Goal: Task Accomplishment & Management: Complete application form

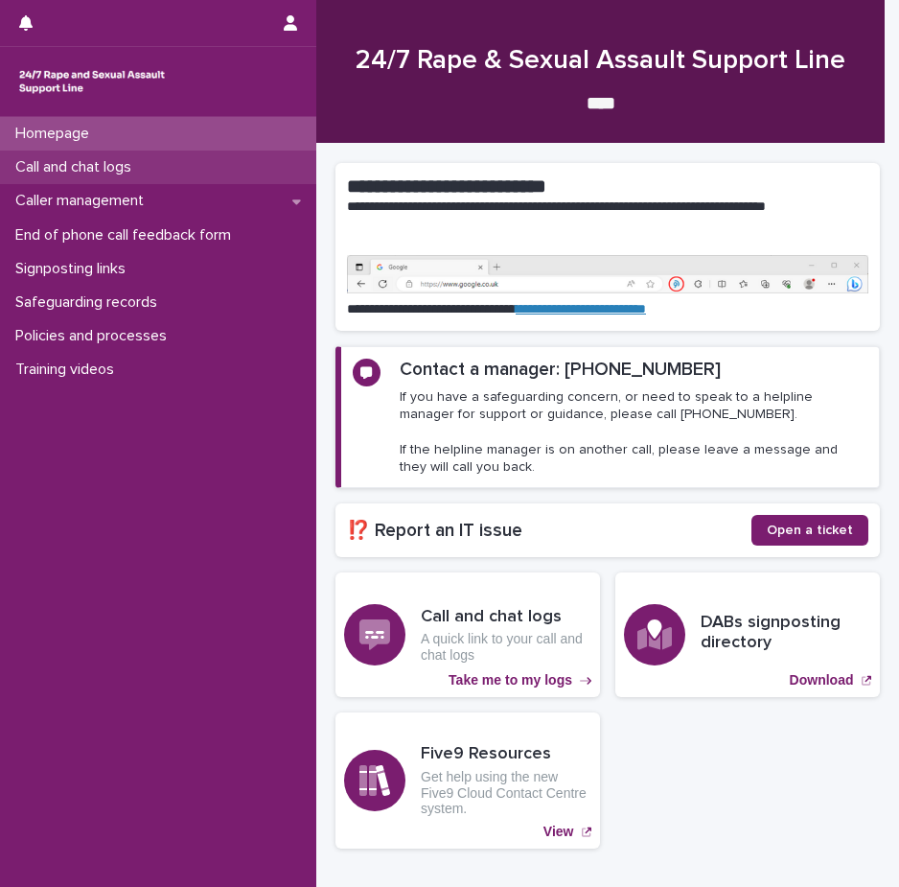
click at [104, 173] on p "Call and chat logs" at bounding box center [77, 167] width 139 height 18
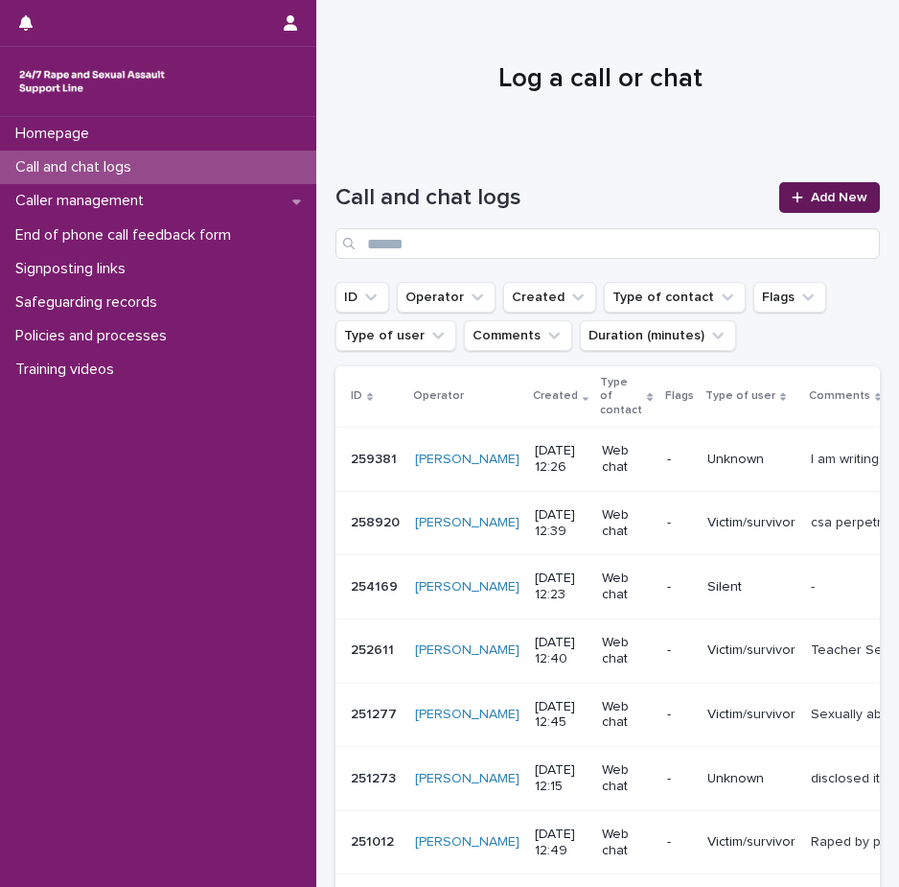
click at [820, 187] on link "Add New" at bounding box center [829, 197] width 101 height 31
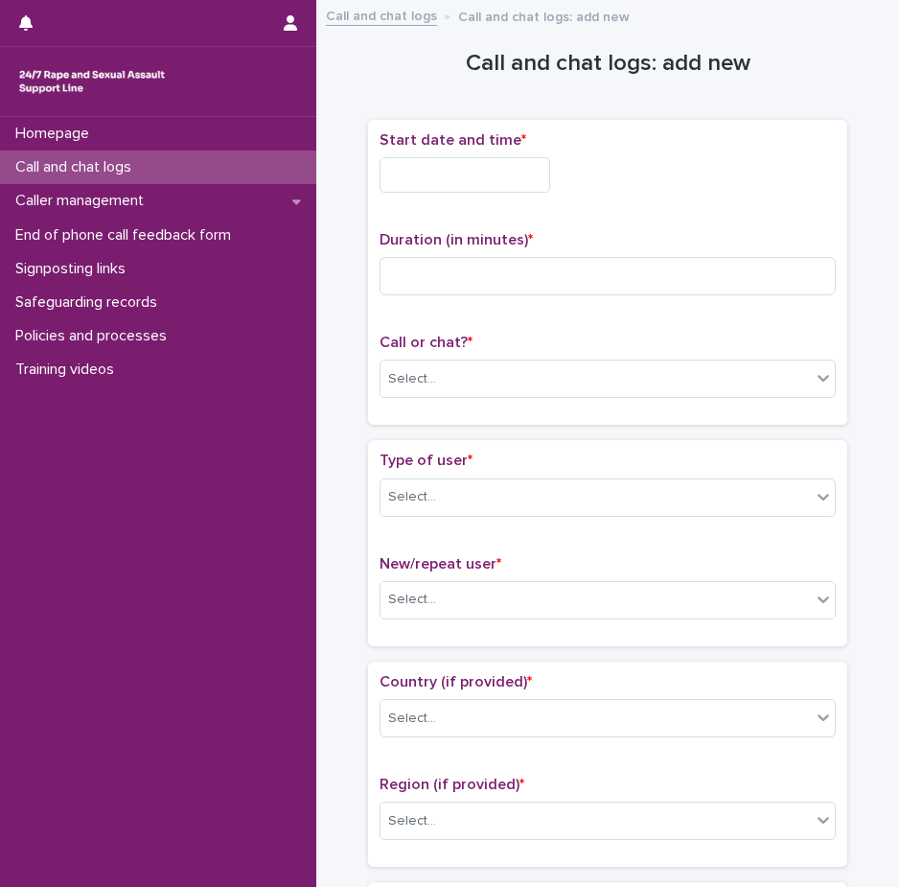
click at [456, 167] on input "text" at bounding box center [465, 174] width 171 height 35
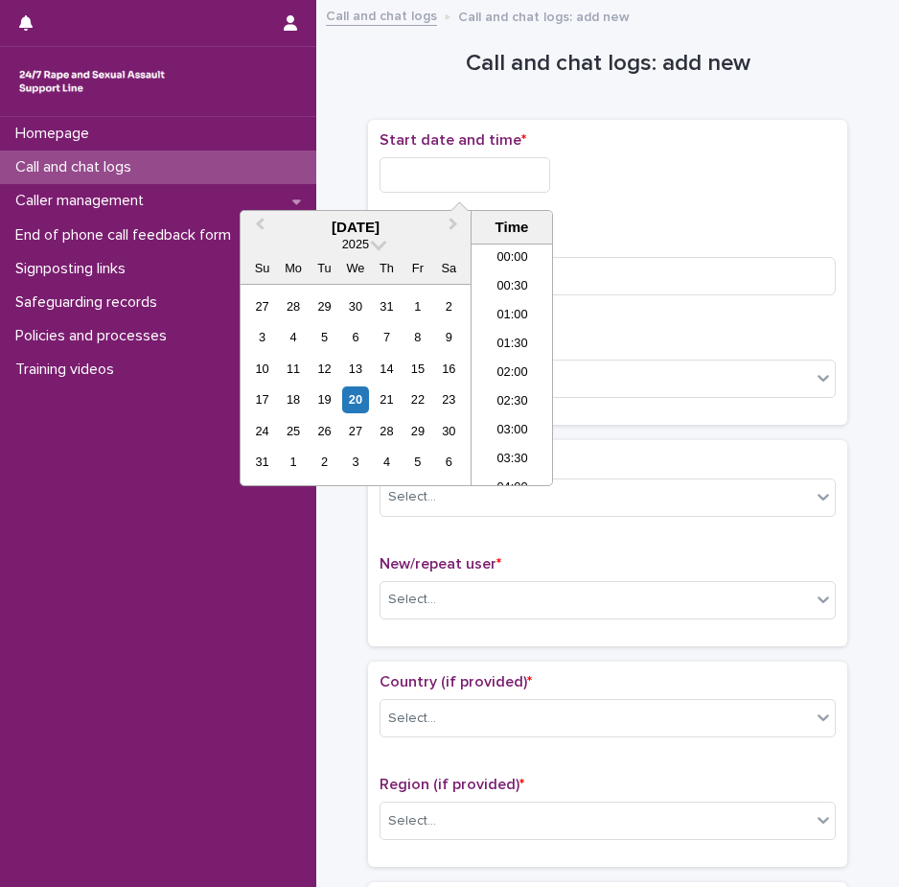
scroll to position [613, 0]
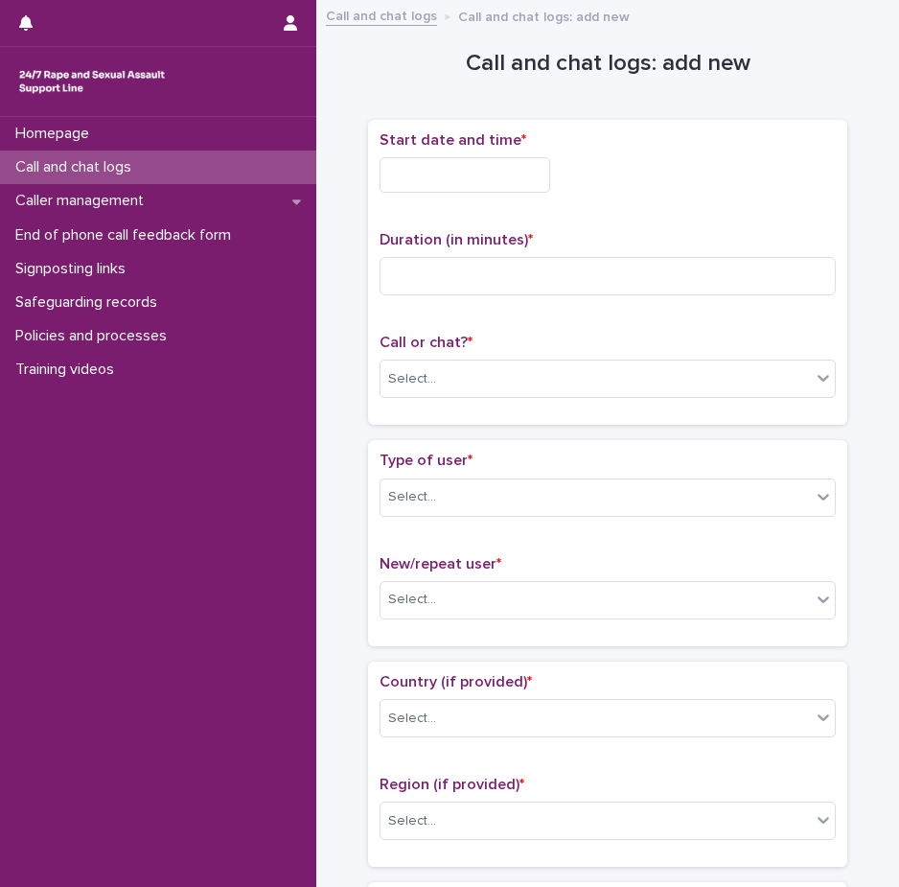
click at [601, 169] on div at bounding box center [608, 174] width 456 height 35
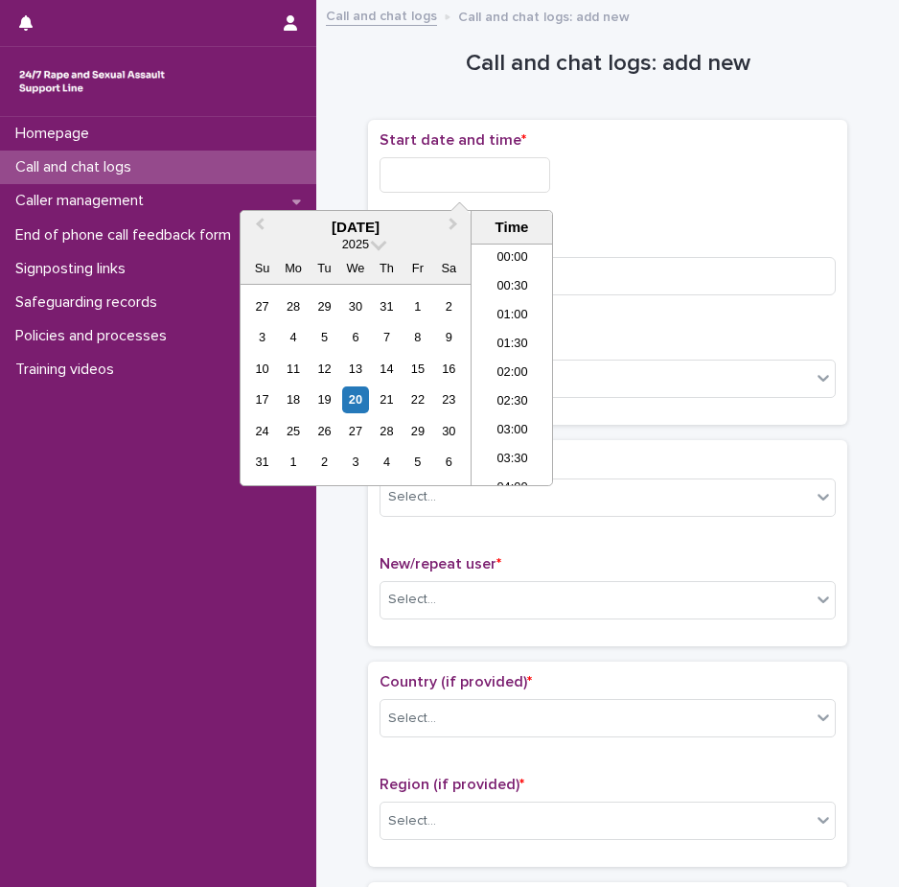
click at [445, 177] on input "text" at bounding box center [465, 174] width 171 height 35
click at [508, 339] on li "12:00" at bounding box center [512, 335] width 81 height 29
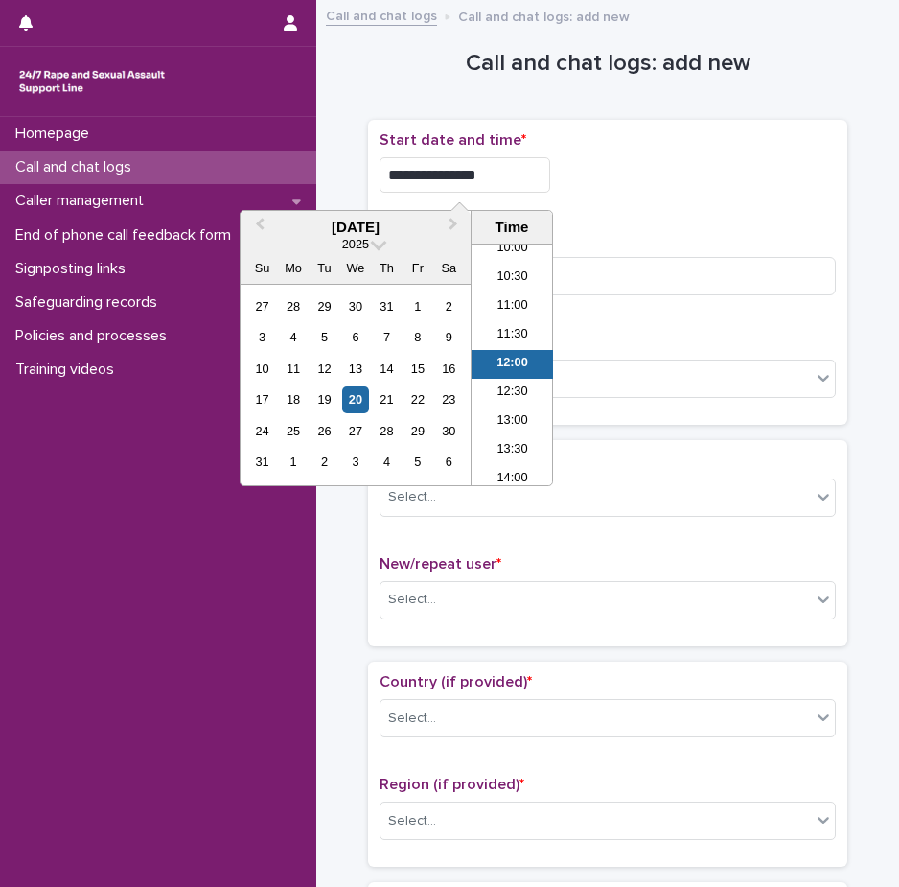
drag, startPoint x: 482, startPoint y: 173, endPoint x: 467, endPoint y: 171, distance: 15.5
click at [467, 171] on input "**********" at bounding box center [465, 174] width 171 height 35
type input "**********"
click at [599, 162] on div "**********" at bounding box center [608, 174] width 456 height 35
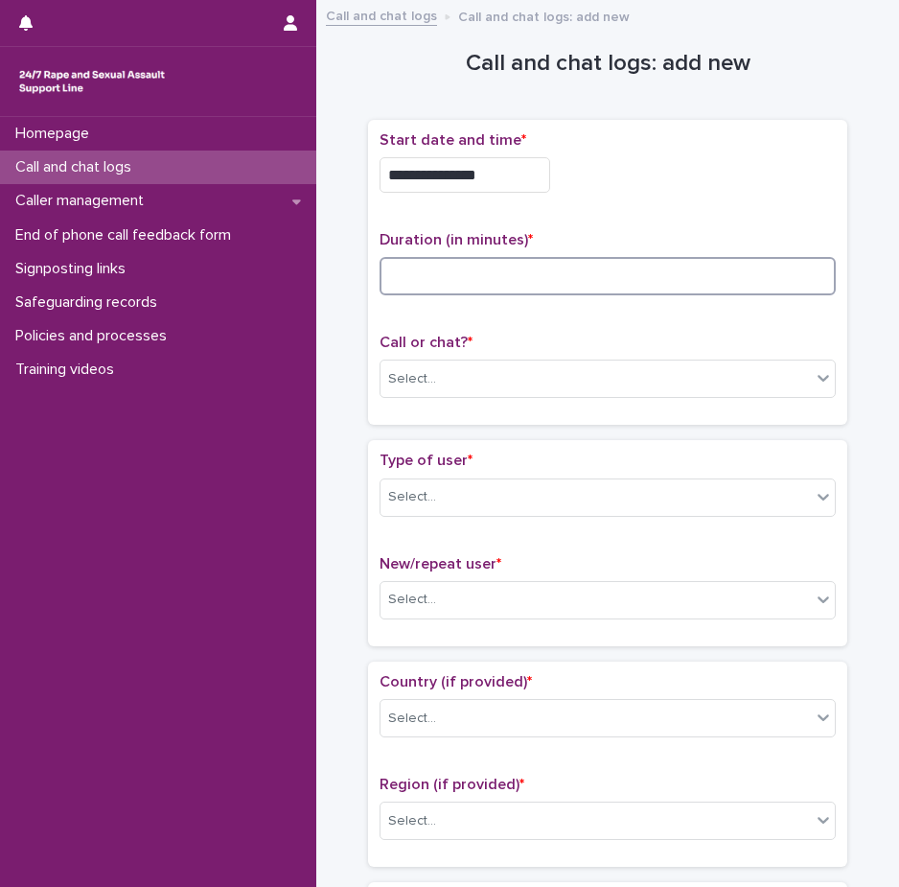
click at [515, 288] on input at bounding box center [608, 276] width 456 height 38
drag, startPoint x: 422, startPoint y: 282, endPoint x: 357, endPoint y: 270, distance: 65.2
type input "*"
click at [445, 396] on div "Call or chat? * Select..." at bounding box center [608, 374] width 456 height 80
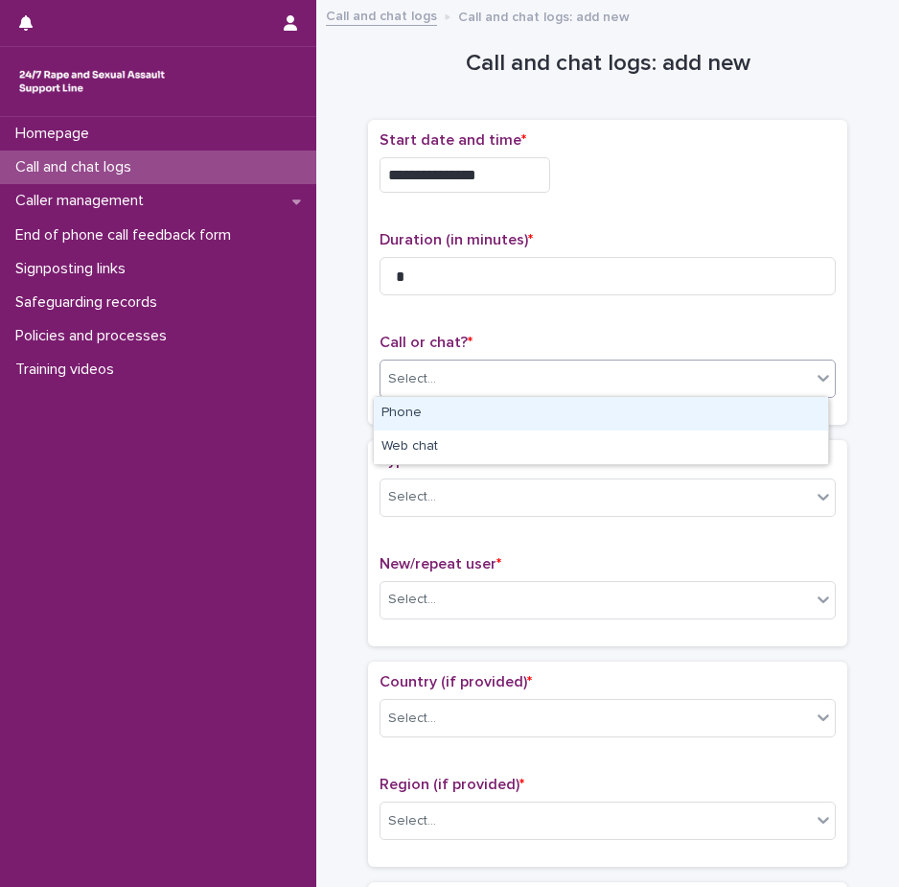
click at [441, 375] on div "Select..." at bounding box center [595, 379] width 430 height 32
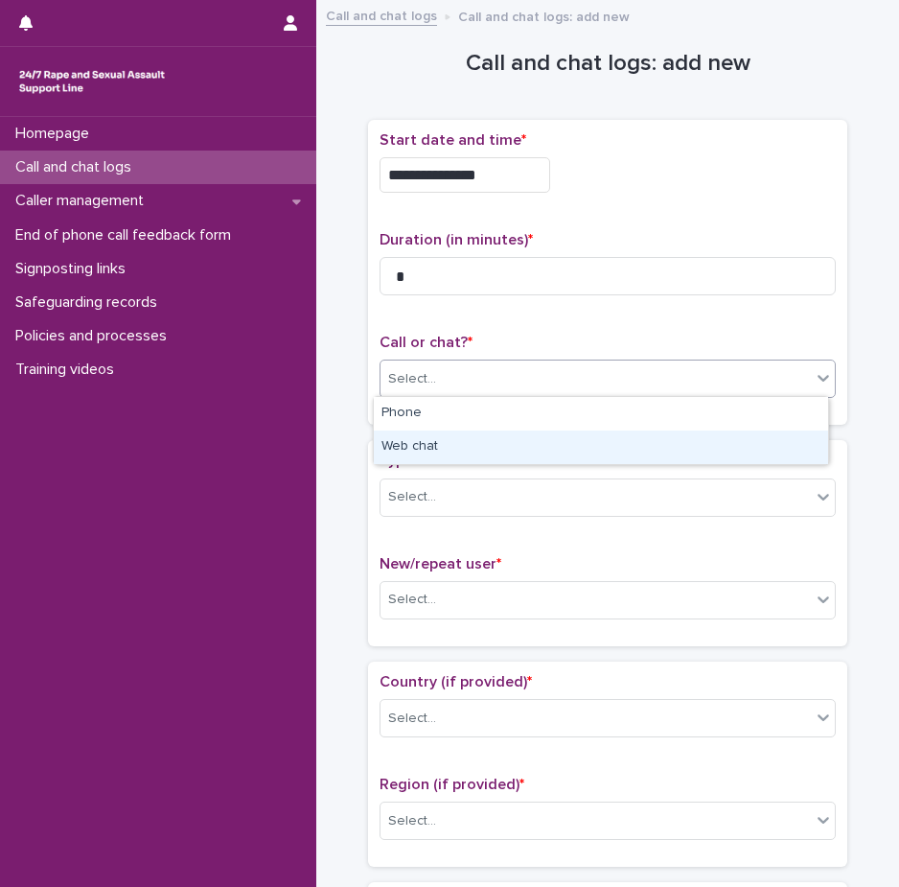
drag, startPoint x: 450, startPoint y: 434, endPoint x: 455, endPoint y: 472, distance: 37.7
click at [451, 432] on div "Web chat" at bounding box center [601, 447] width 454 height 34
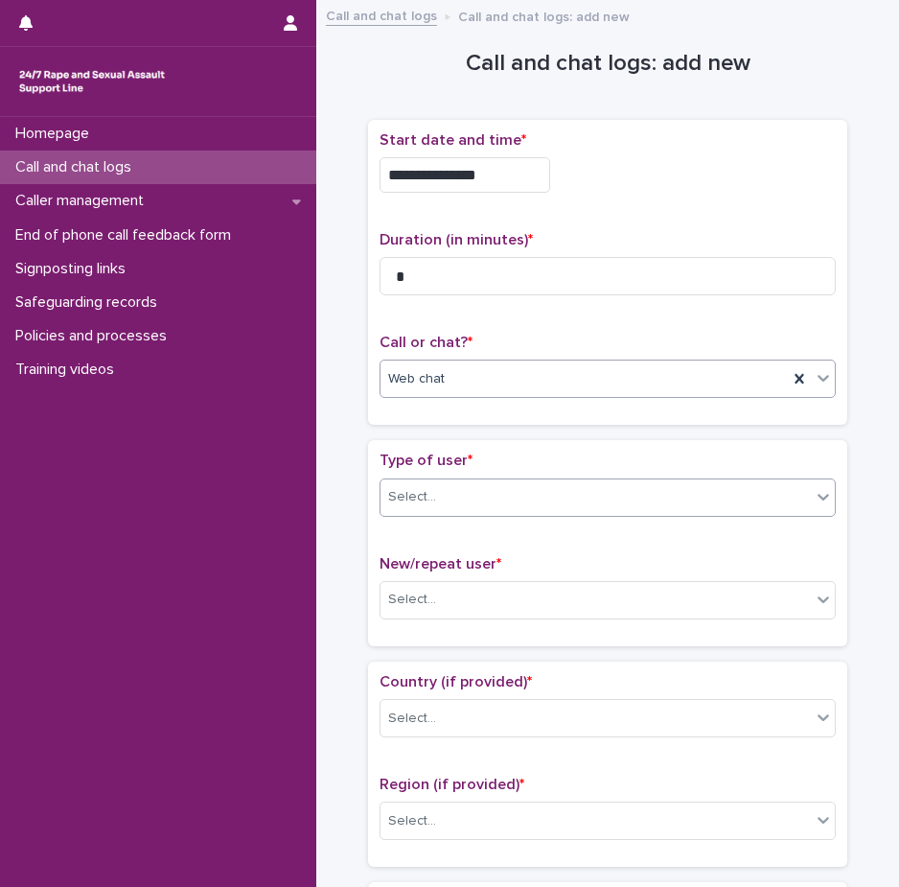
click at [460, 482] on div "Select..." at bounding box center [595, 497] width 430 height 32
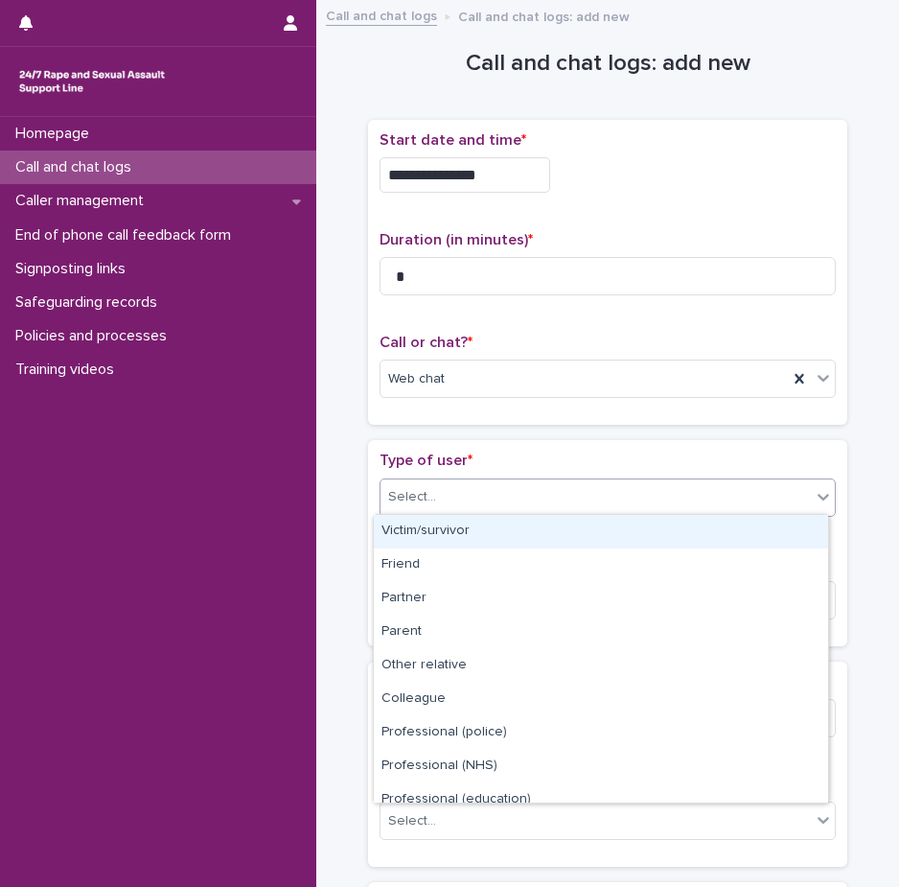
click at [454, 539] on div "Victim/survivor" at bounding box center [601, 532] width 454 height 34
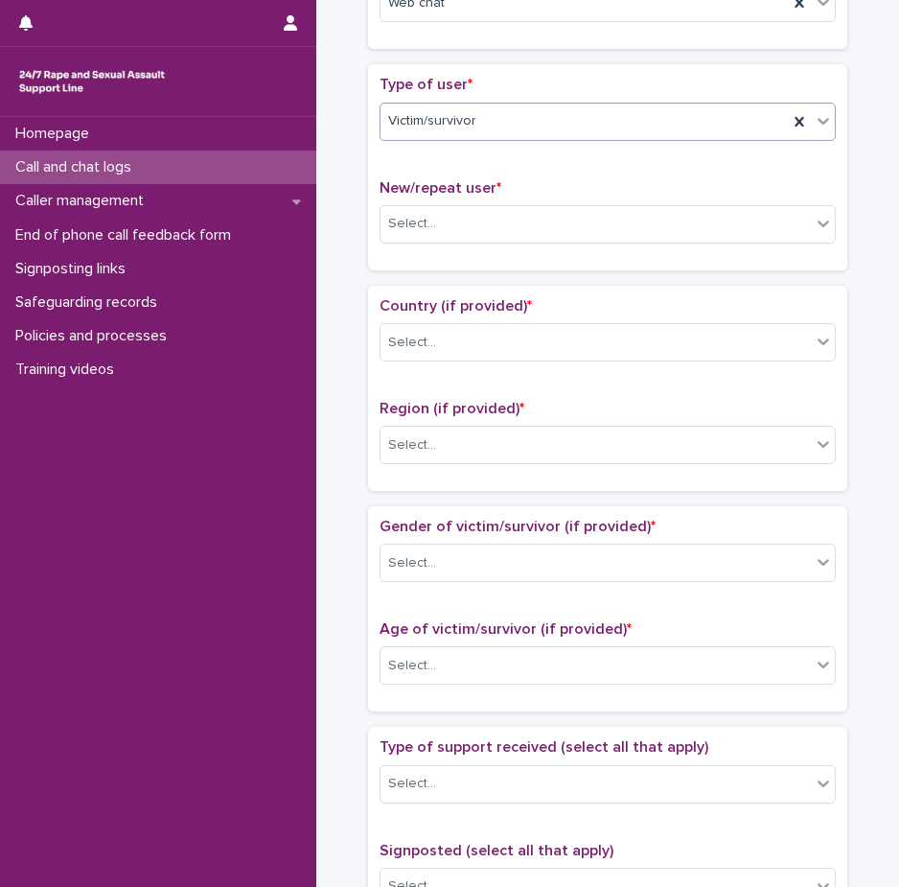
scroll to position [383, 0]
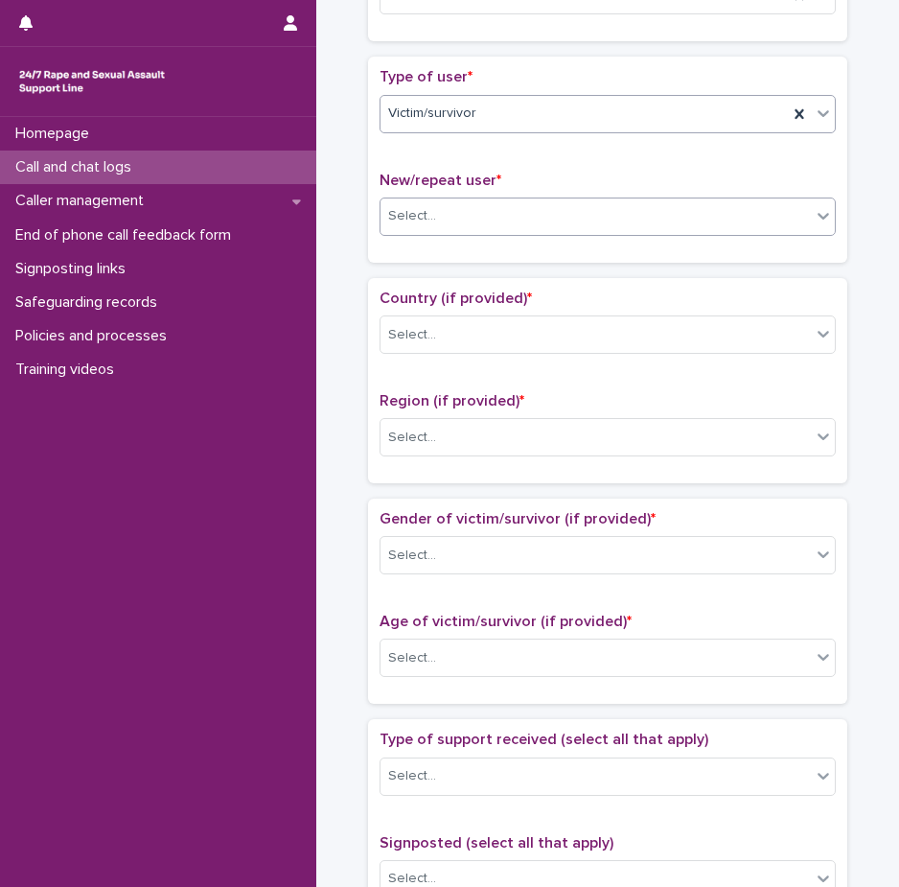
click at [434, 200] on div "Select..." at bounding box center [595, 216] width 430 height 32
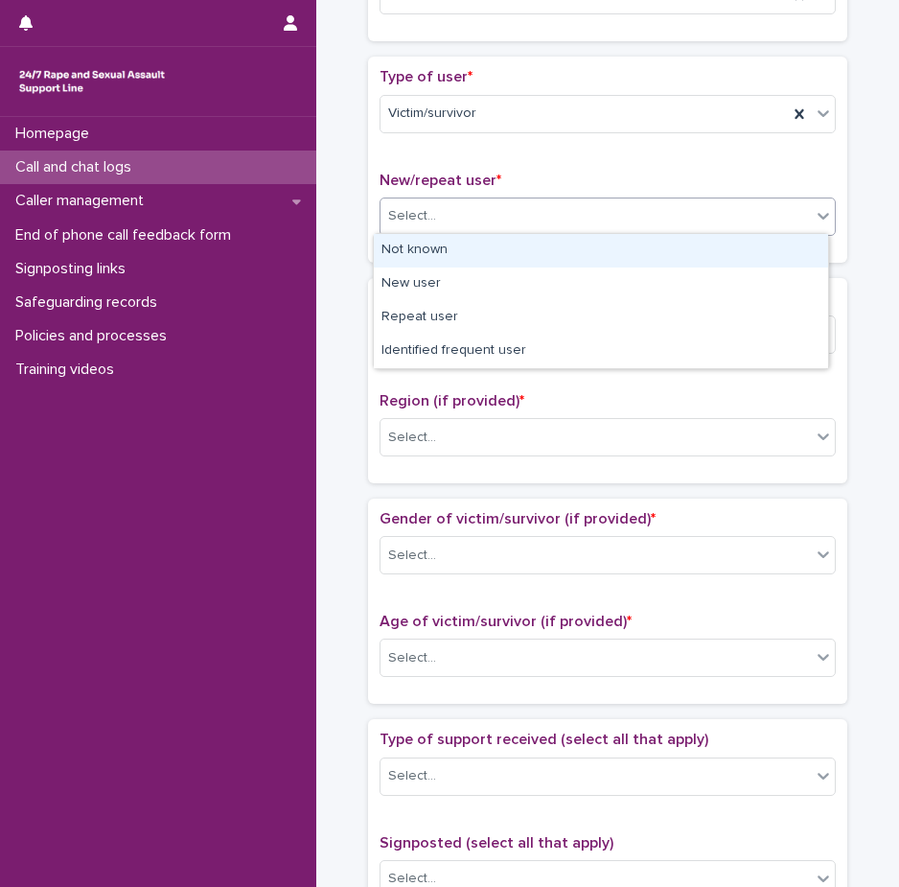
click at [439, 259] on div "Not known" at bounding box center [601, 251] width 454 height 34
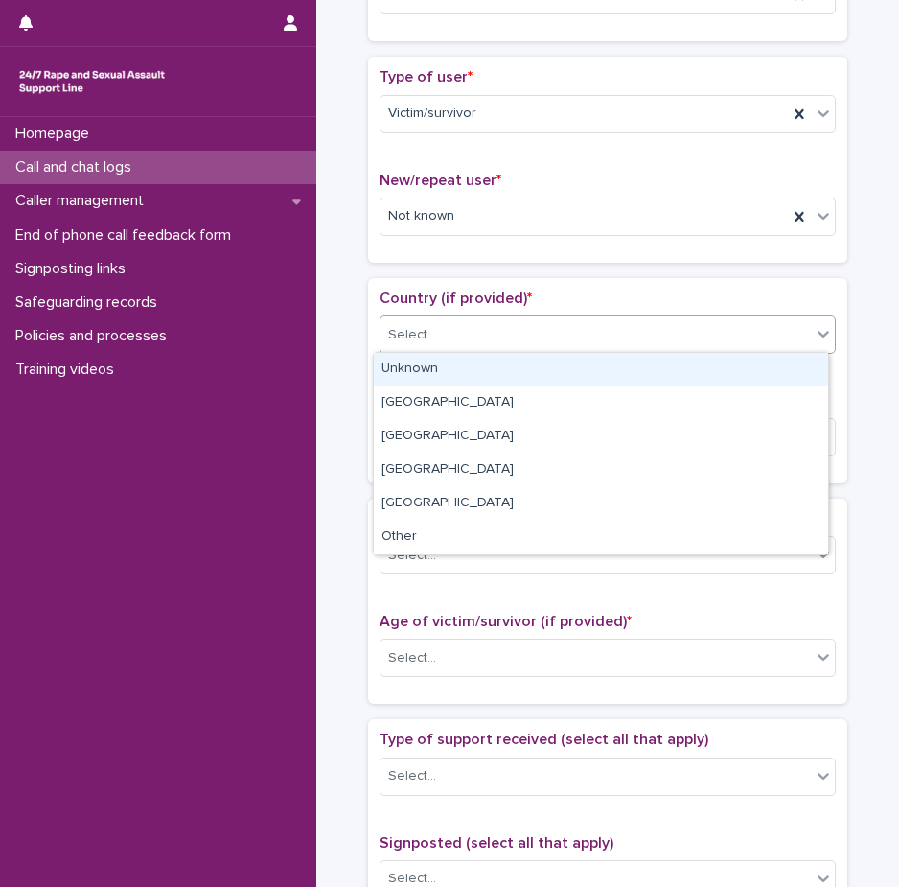
click at [441, 332] on div "Select..." at bounding box center [595, 335] width 430 height 32
click at [449, 374] on div "Unknown" at bounding box center [601, 370] width 454 height 34
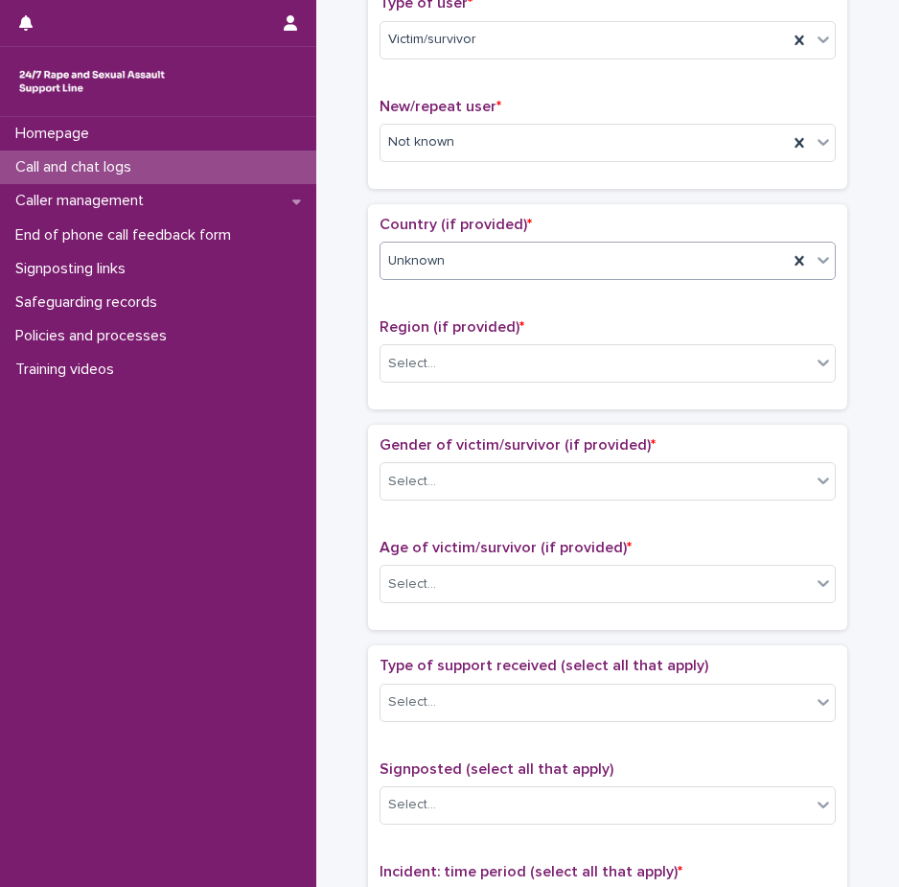
scroll to position [479, 0]
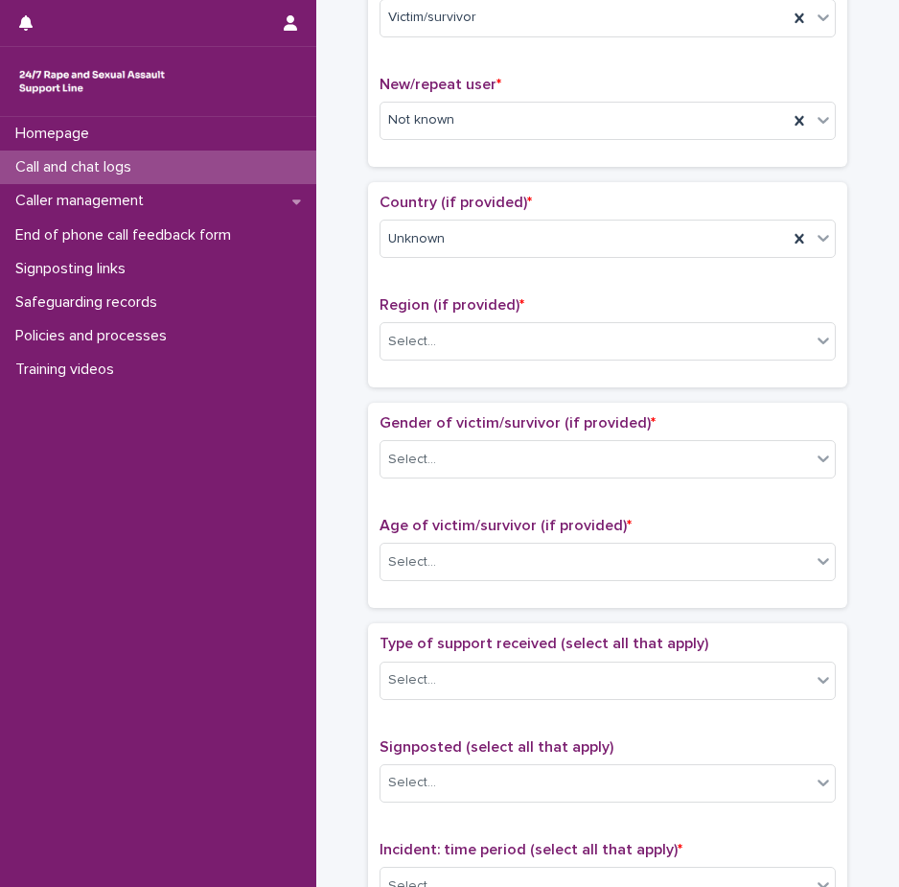
click at [426, 317] on div "Region (if provided) * Select..." at bounding box center [608, 336] width 456 height 80
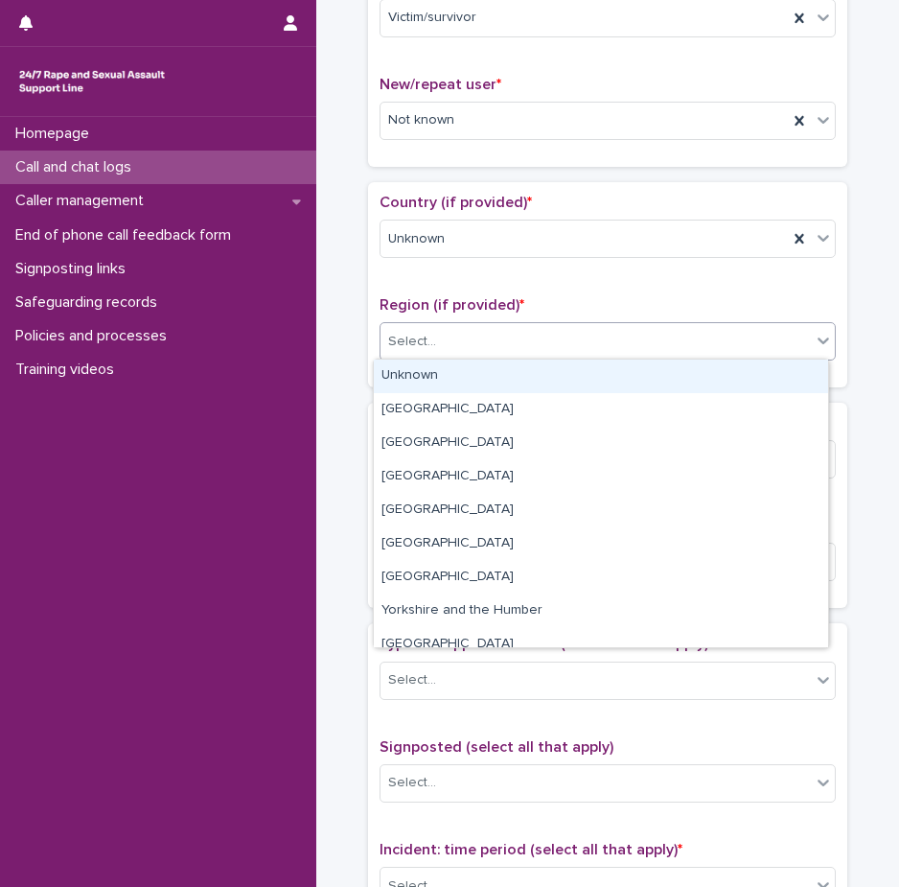
click at [426, 332] on div "Select..." at bounding box center [412, 342] width 48 height 20
click at [436, 380] on div "Unknown" at bounding box center [601, 376] width 454 height 34
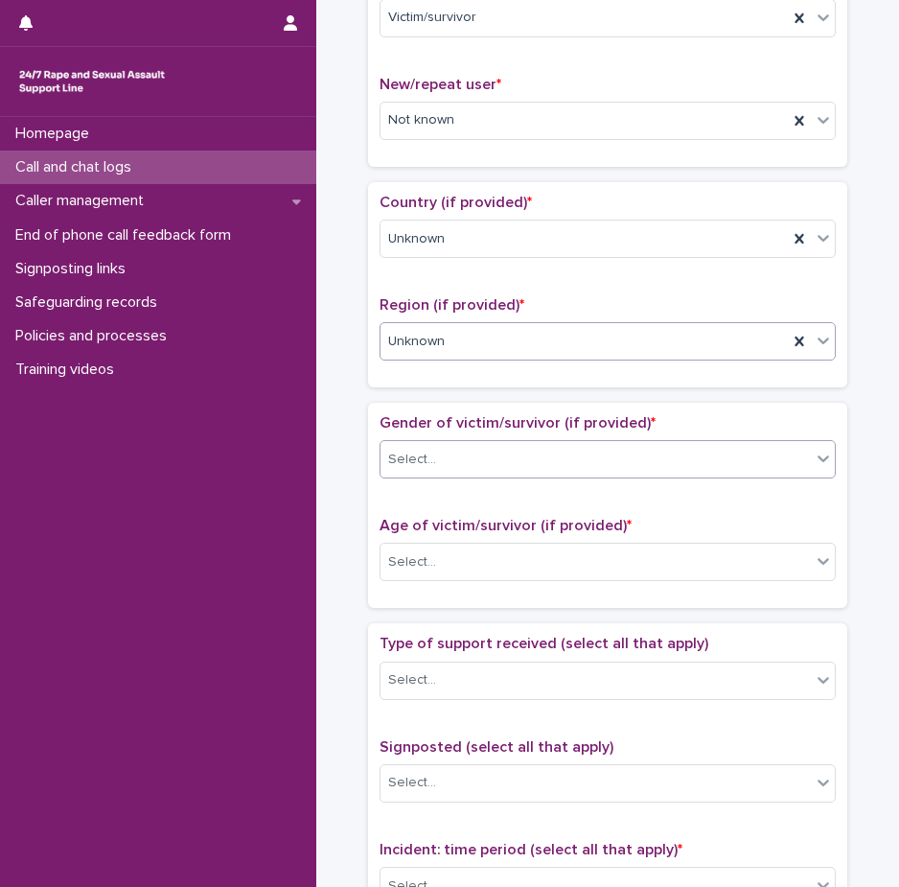
click at [424, 453] on div "Select..." at bounding box center [412, 459] width 48 height 20
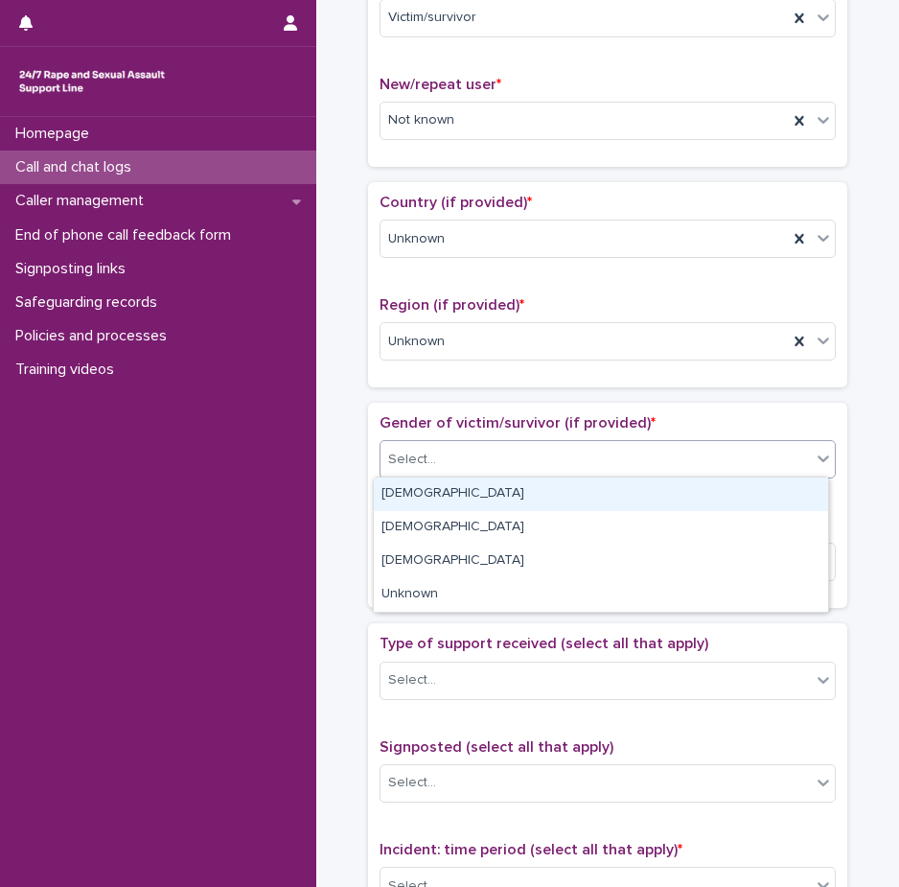
click at [430, 494] on div "[DEMOGRAPHIC_DATA]" at bounding box center [601, 494] width 454 height 34
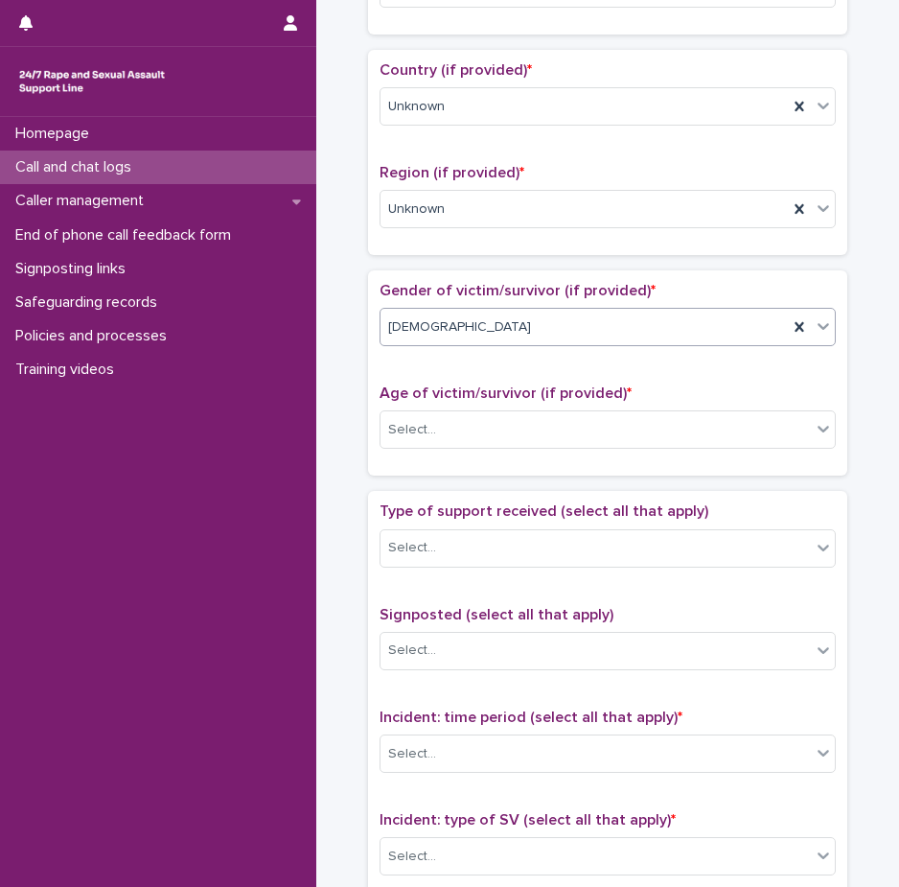
scroll to position [671, 0]
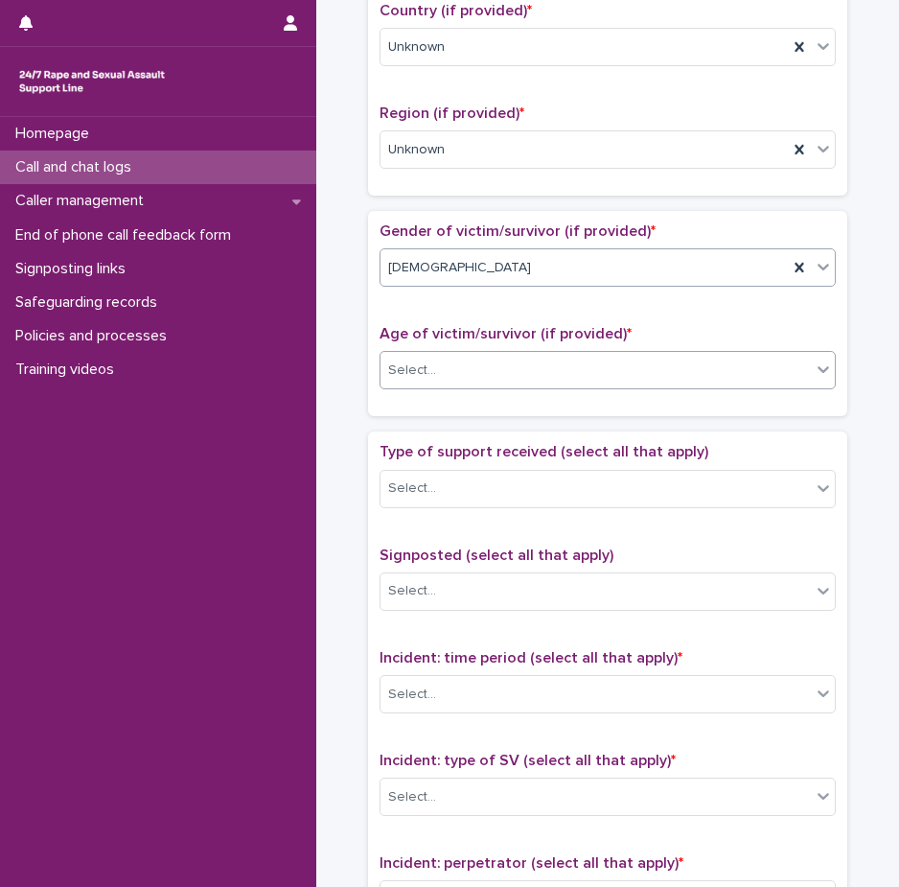
click at [451, 372] on div "Select..." at bounding box center [595, 371] width 430 height 32
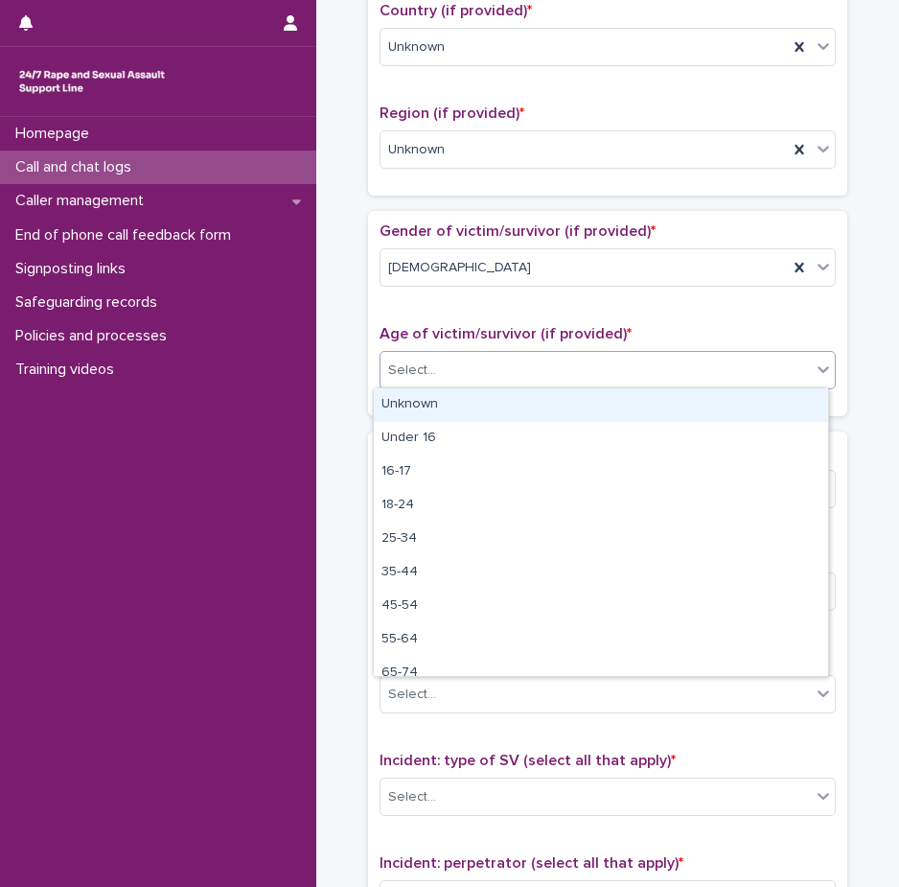
click at [451, 412] on div "Unknown" at bounding box center [601, 405] width 454 height 34
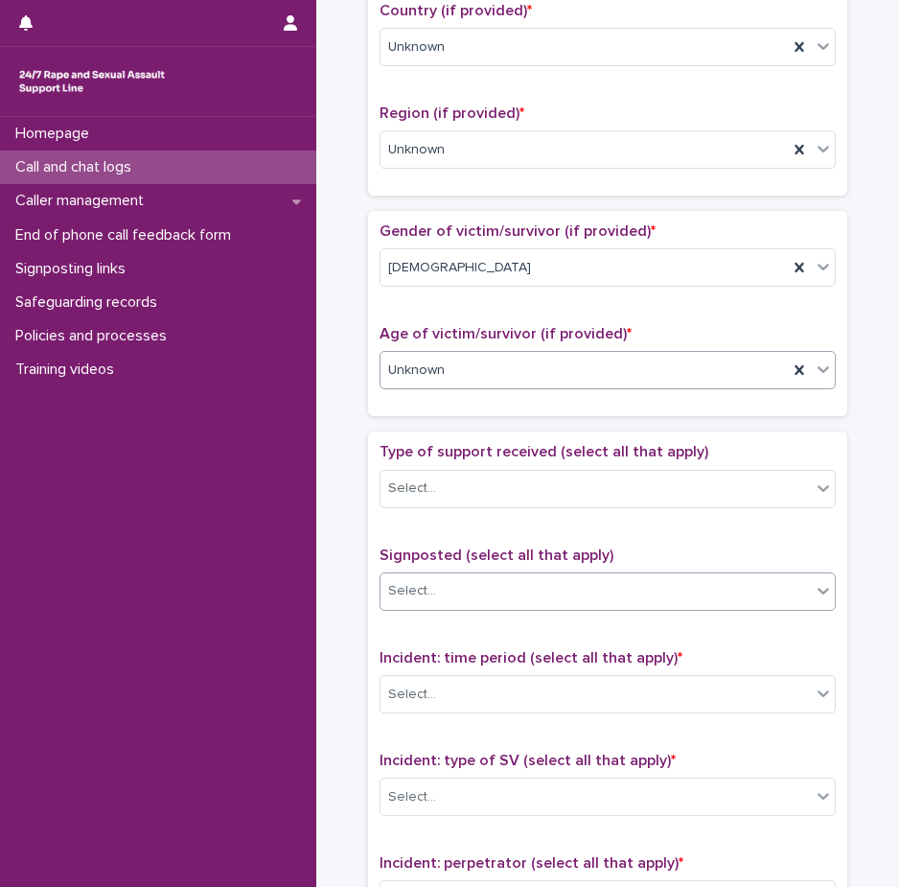
scroll to position [863, 0]
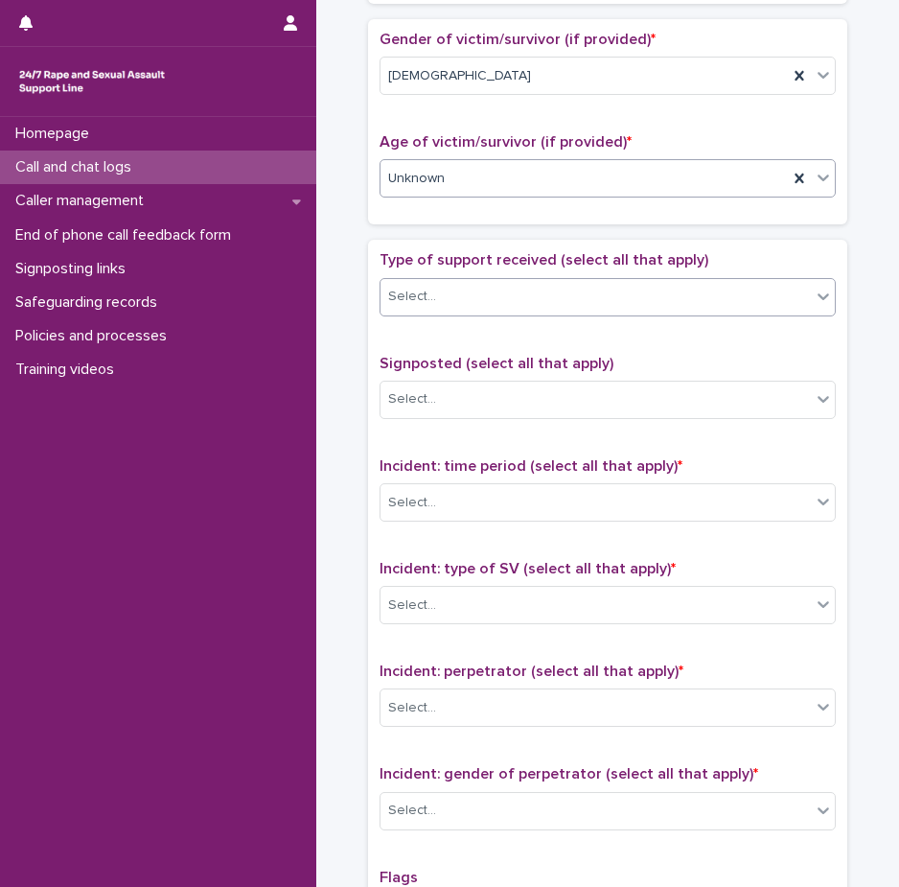
click at [449, 305] on div "Select..." at bounding box center [595, 297] width 430 height 32
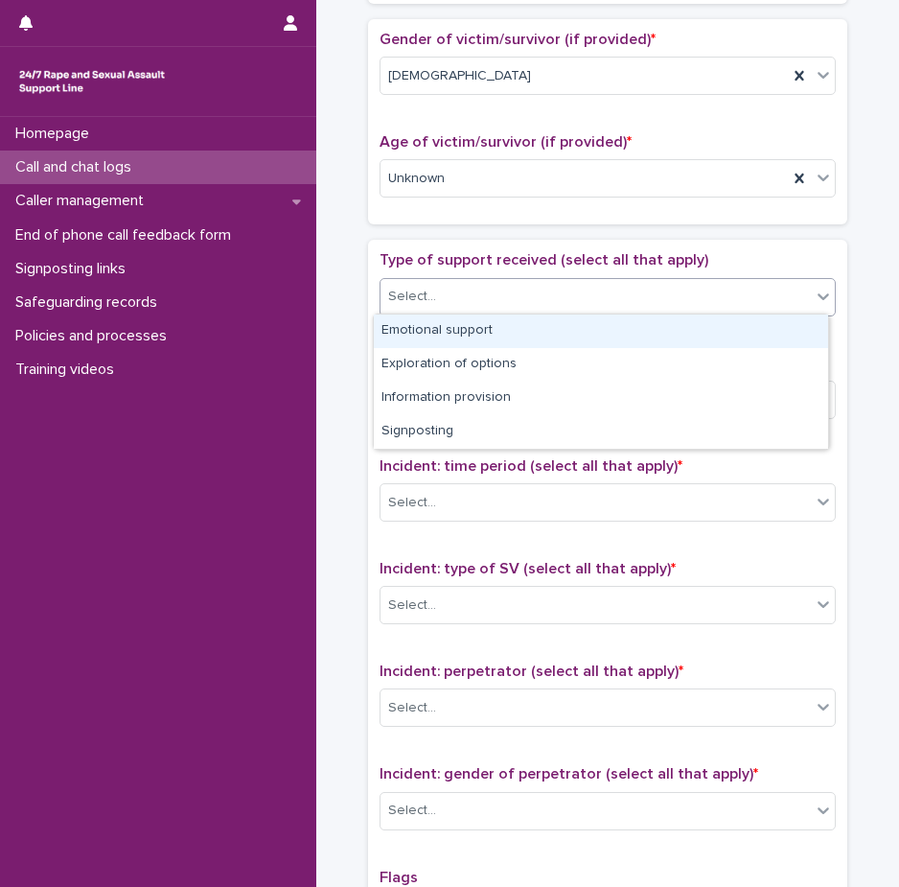
click at [449, 337] on div "Emotional support" at bounding box center [601, 331] width 454 height 34
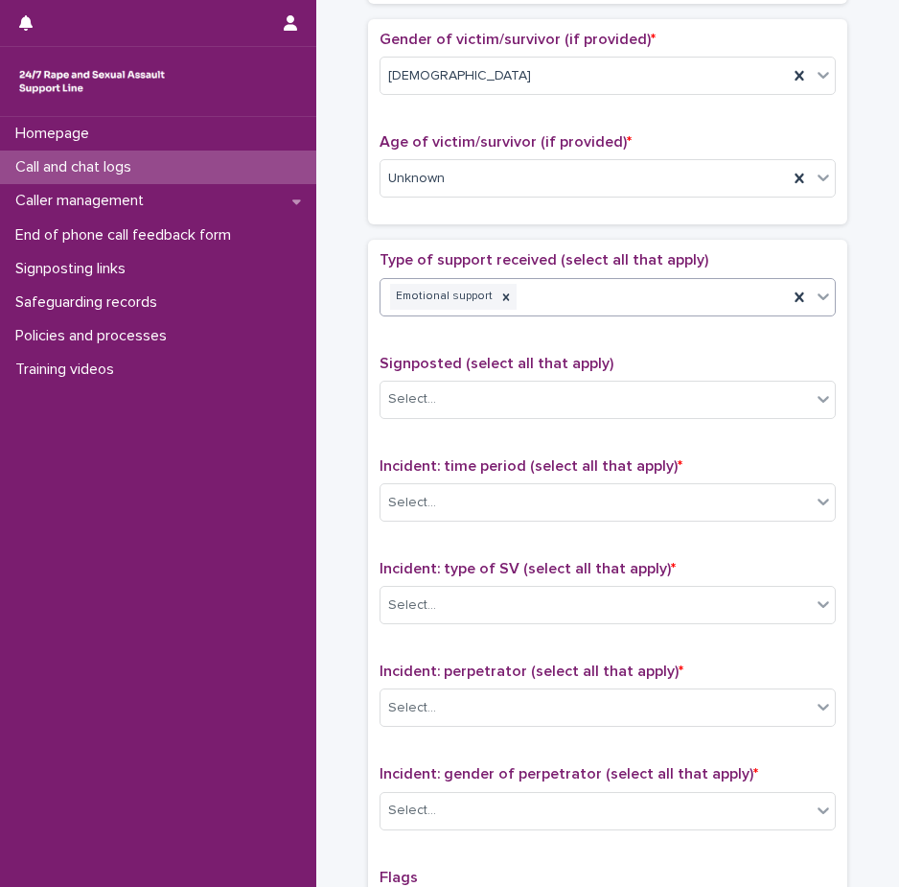
click at [544, 297] on div "Emotional support" at bounding box center [583, 297] width 407 height 34
click at [481, 444] on div "Type of support received (select all that apply) Emotional support Signposted (…" at bounding box center [608, 652] width 456 height 802
click at [501, 387] on div "Select..." at bounding box center [595, 399] width 430 height 32
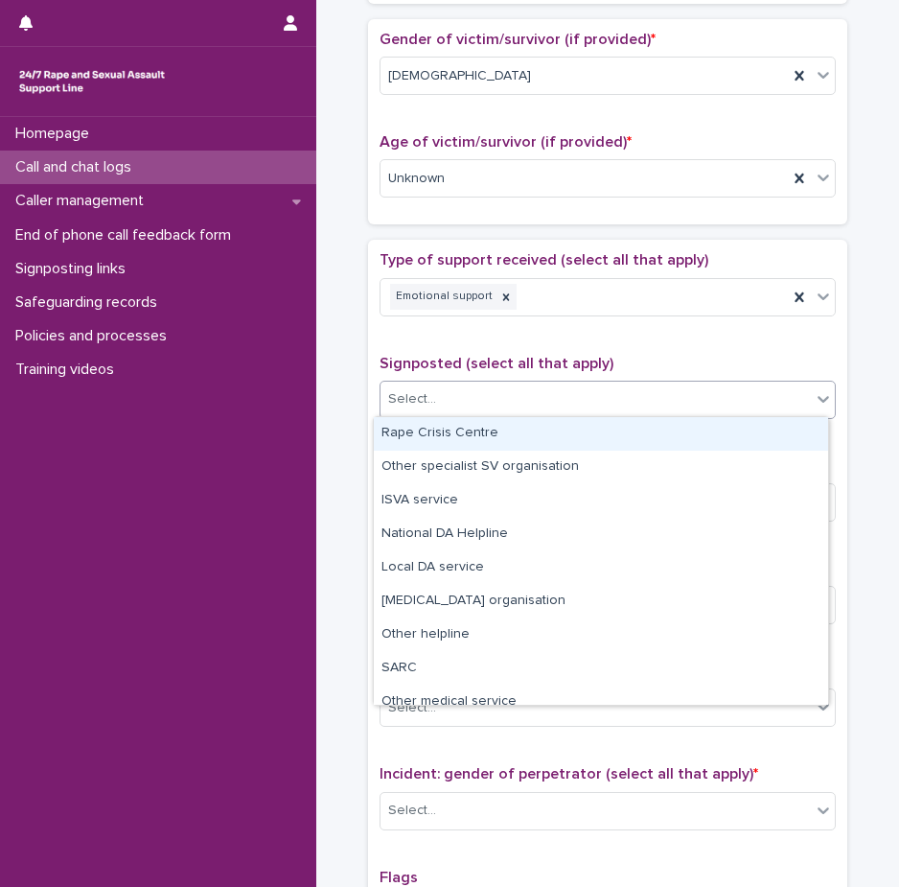
click at [523, 351] on div "Type of support received (select all that apply) Emotional support Signposted (…" at bounding box center [608, 652] width 456 height 802
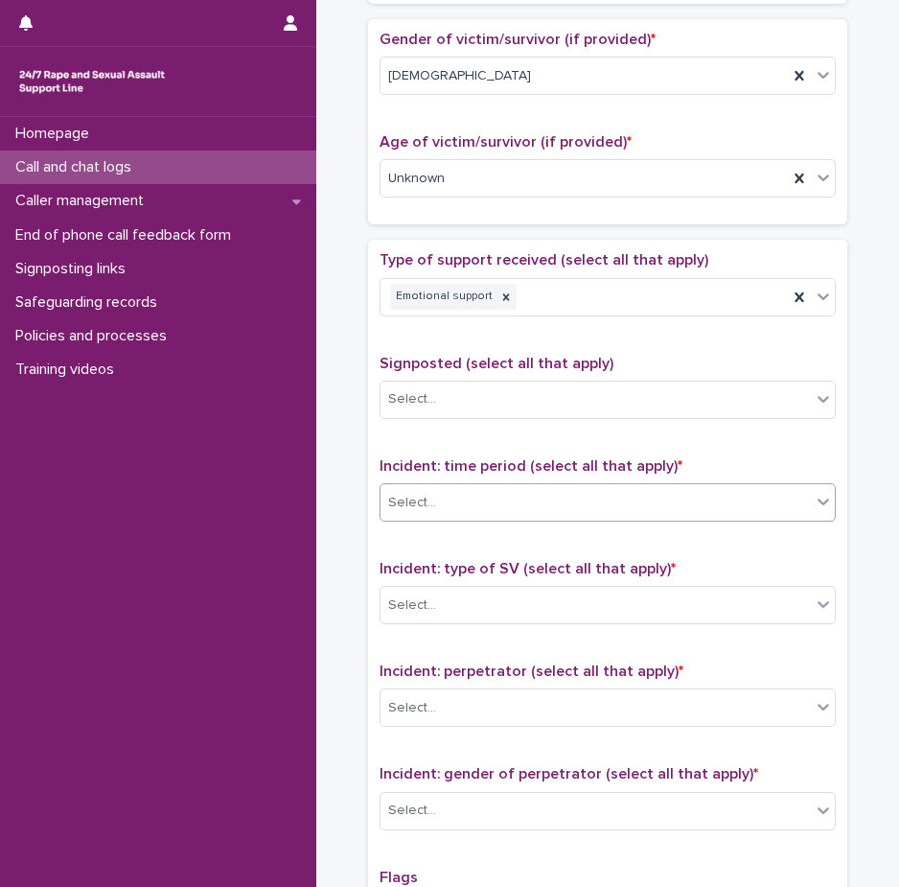
click at [495, 495] on div "Select..." at bounding box center [595, 503] width 430 height 32
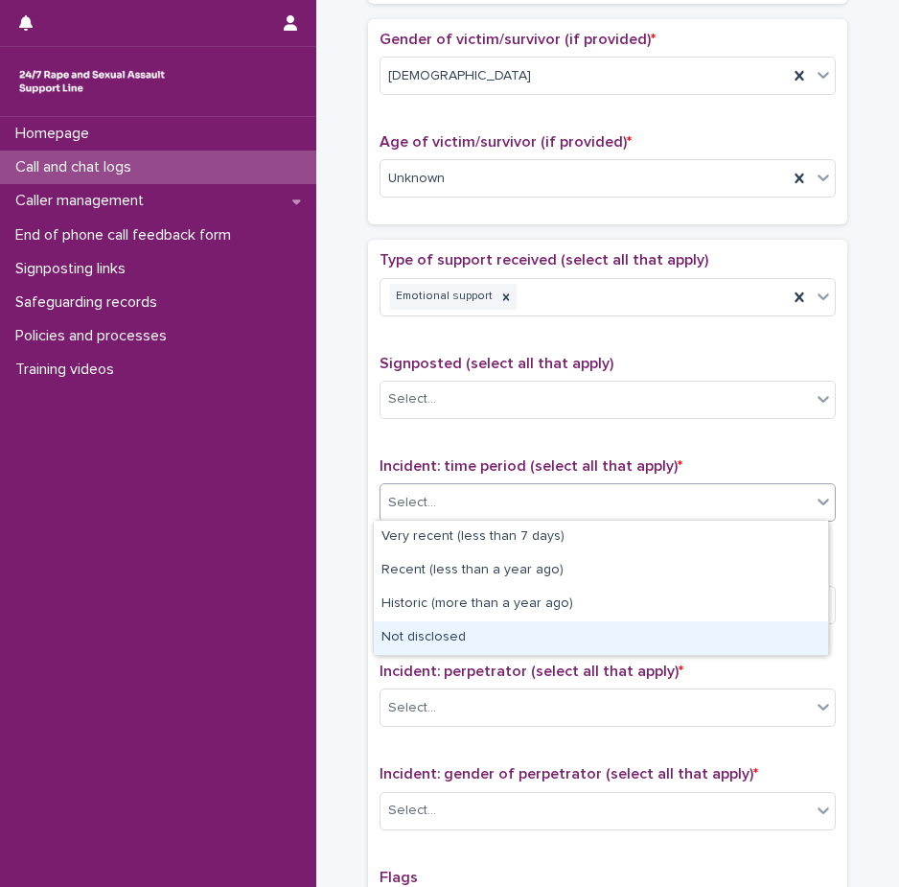
click at [478, 630] on div "Not disclosed" at bounding box center [601, 638] width 454 height 34
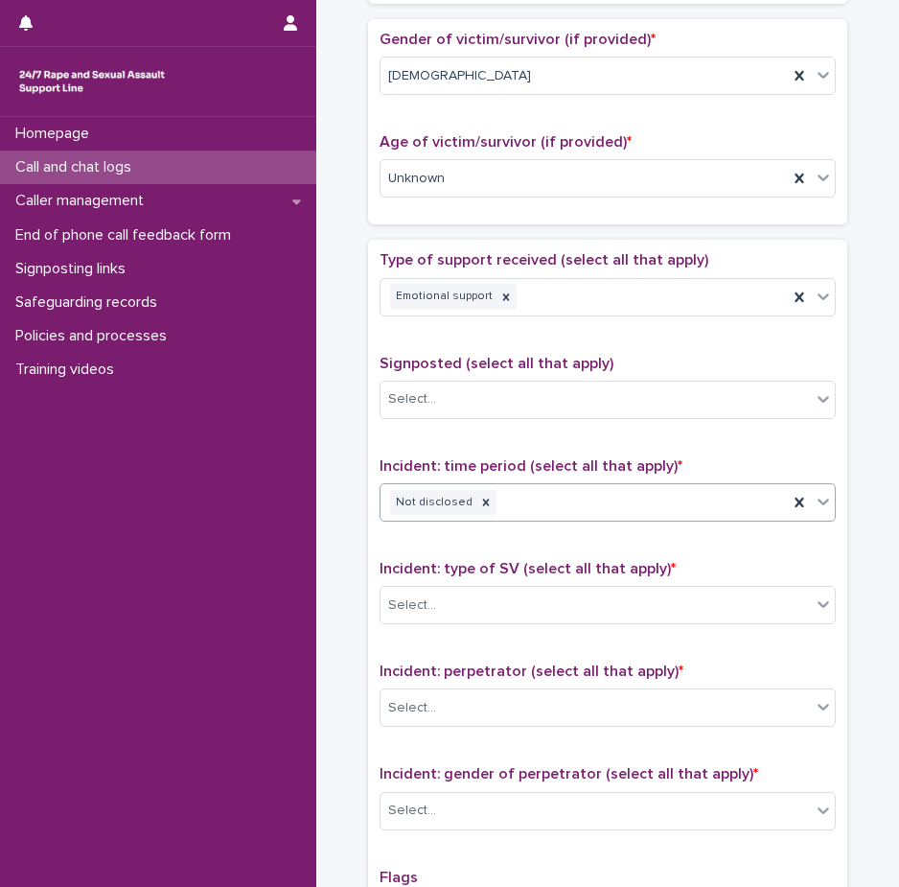
scroll to position [958, 0]
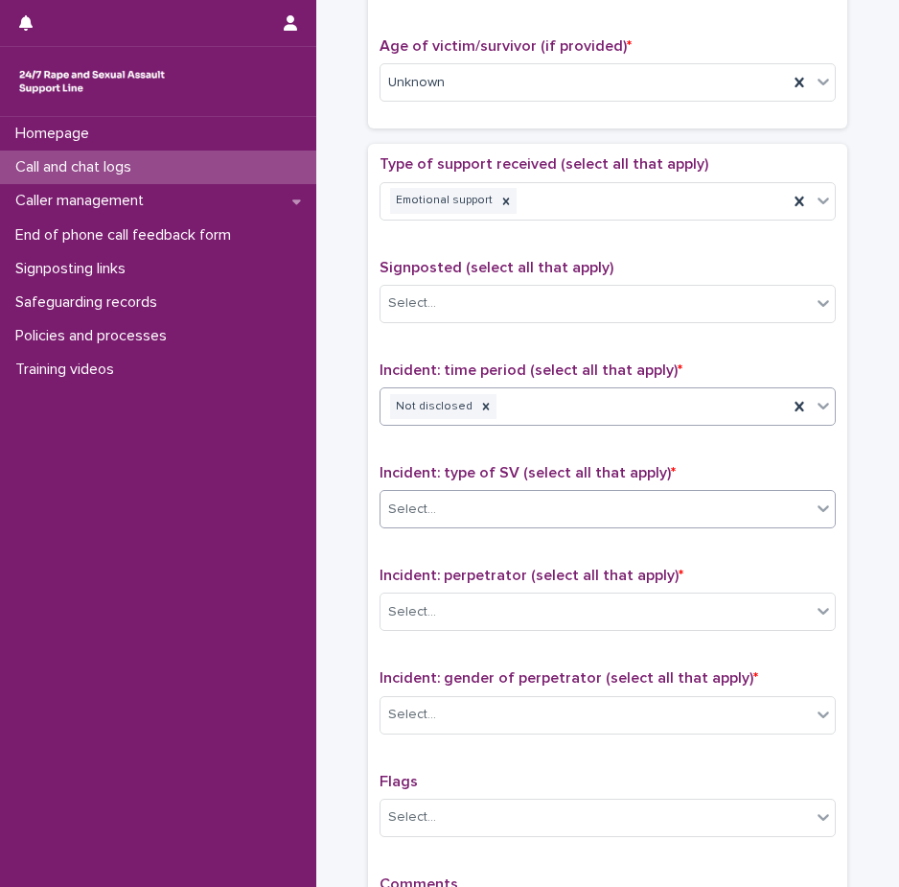
click at [491, 507] on div "Select..." at bounding box center [595, 510] width 430 height 32
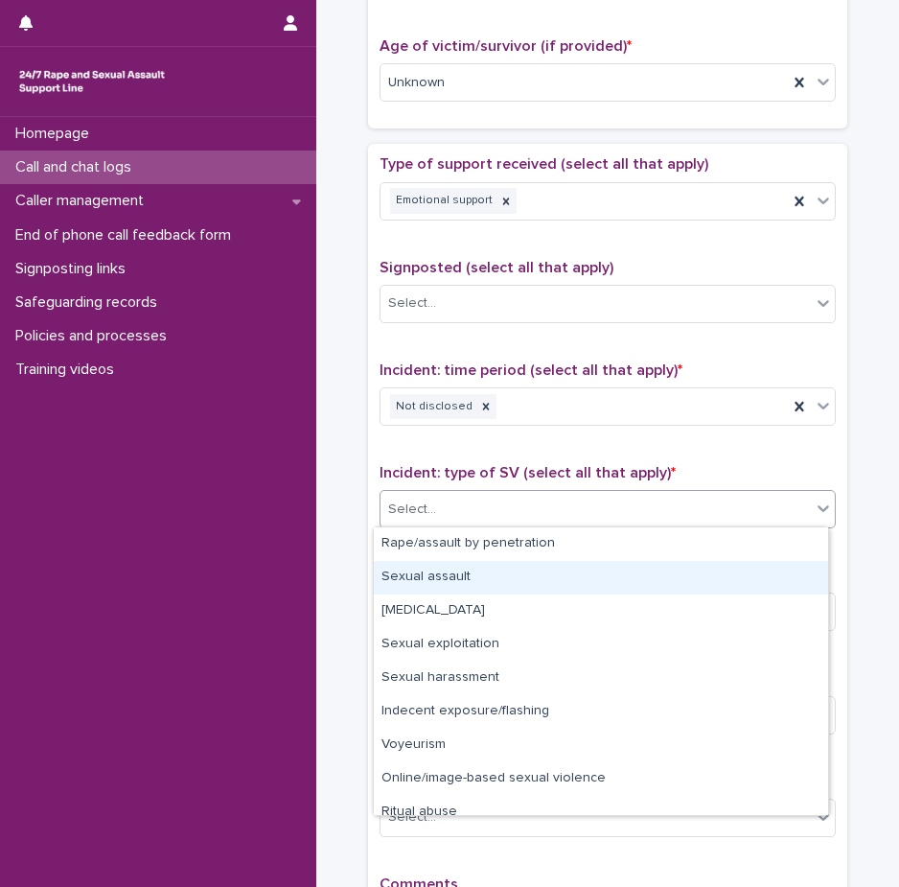
scroll to position [48, 0]
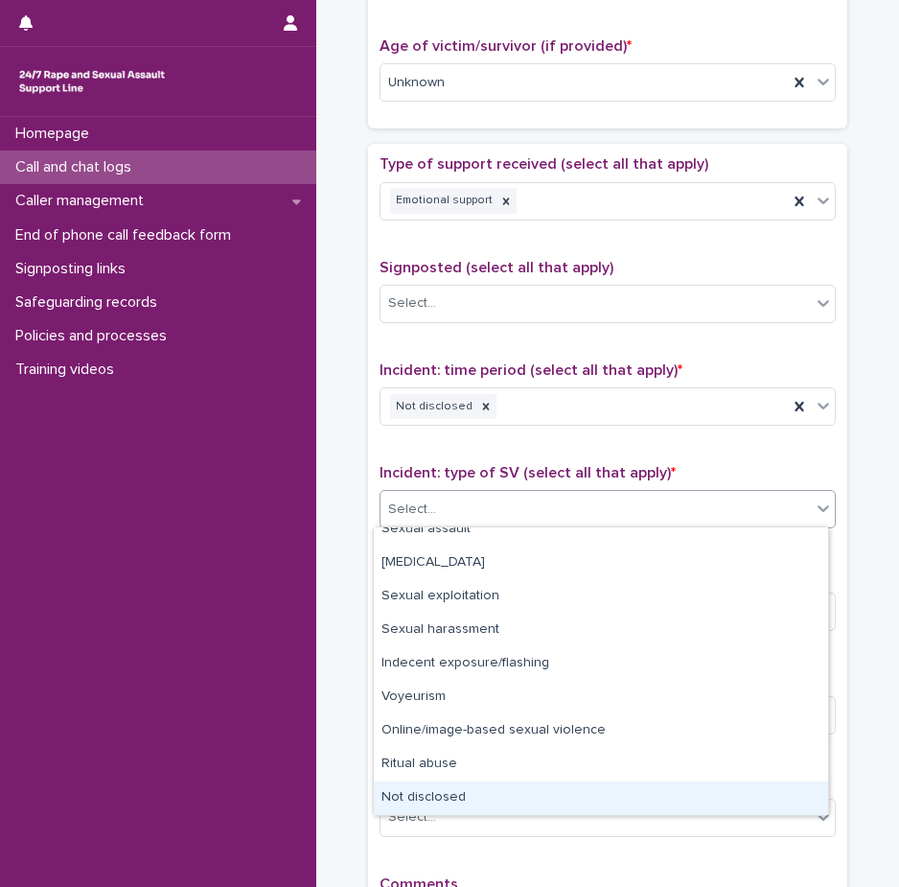
click at [448, 794] on div "Not disclosed" at bounding box center [601, 798] width 454 height 34
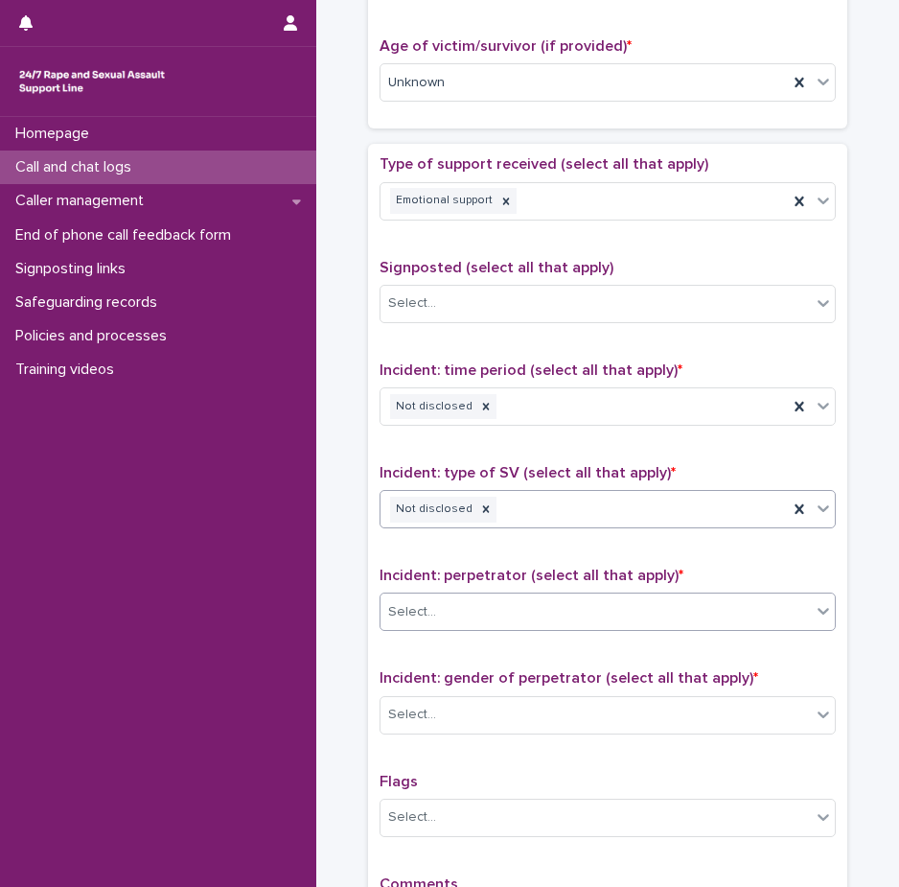
click at [484, 611] on div "Select..." at bounding box center [595, 612] width 430 height 32
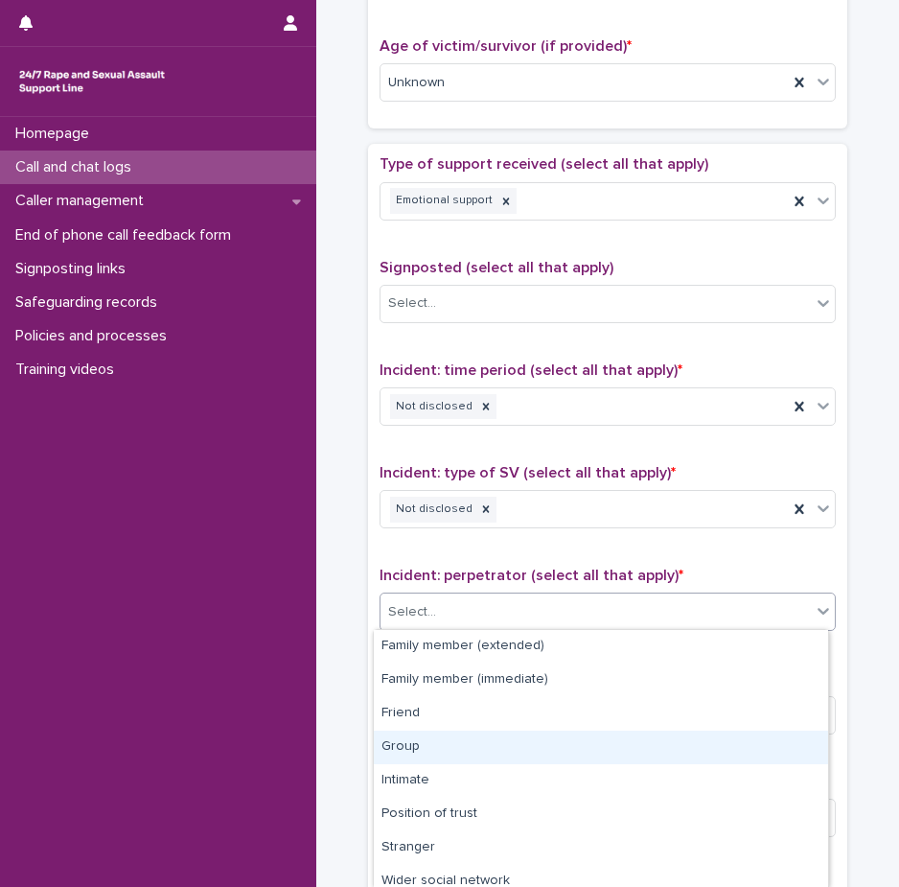
scroll to position [111, 0]
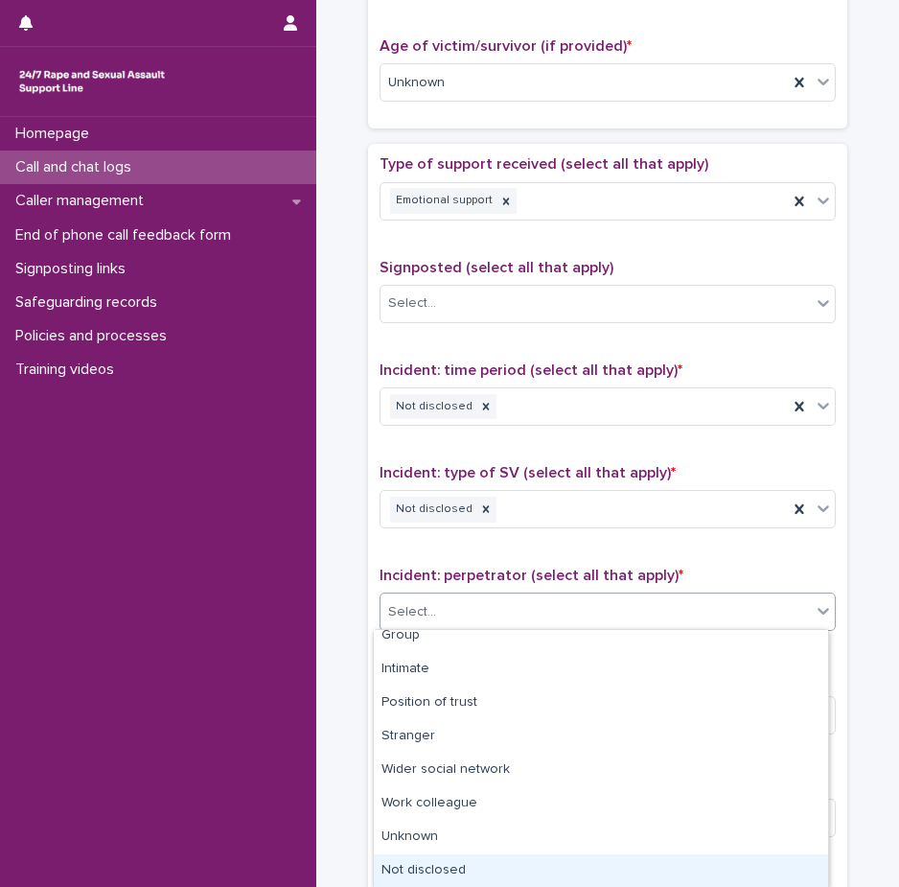
click at [455, 863] on div "Not disclosed" at bounding box center [601, 871] width 454 height 34
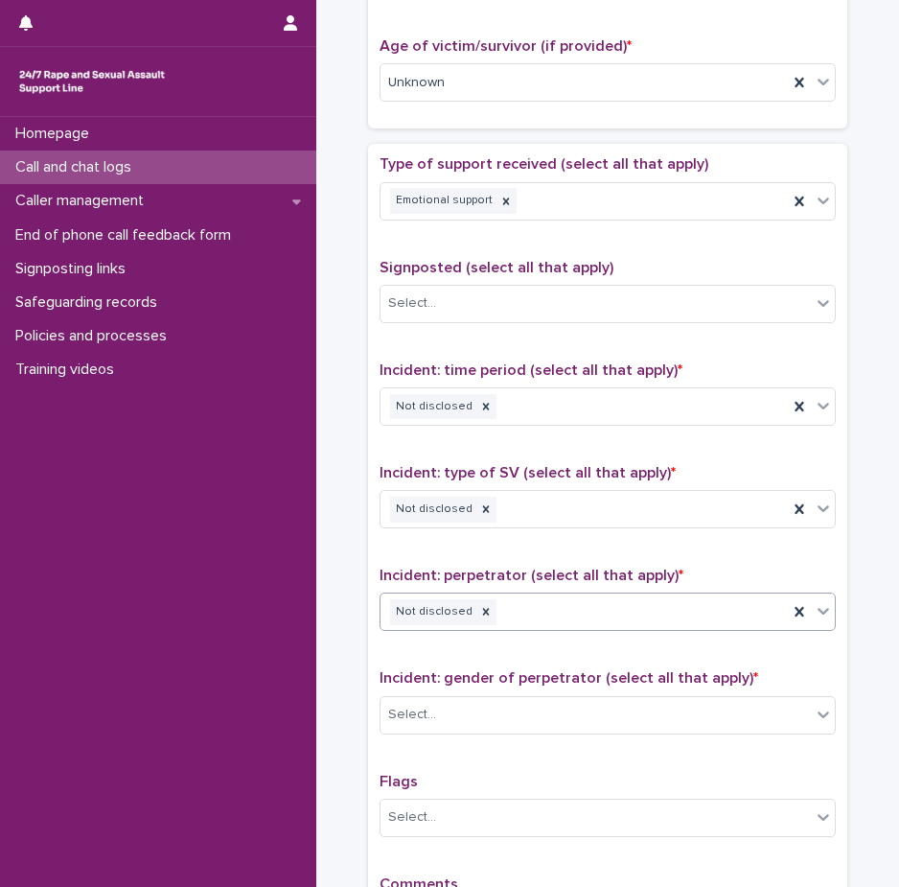
scroll to position [1234, 0]
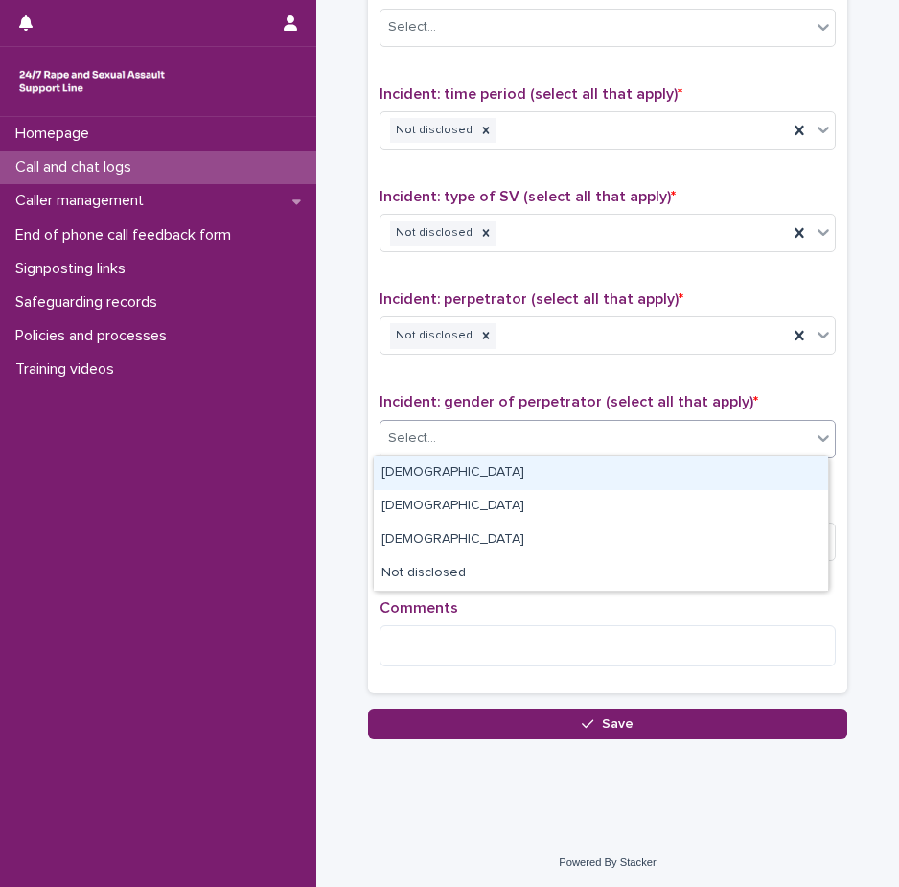
click at [464, 427] on div "Select..." at bounding box center [595, 439] width 430 height 32
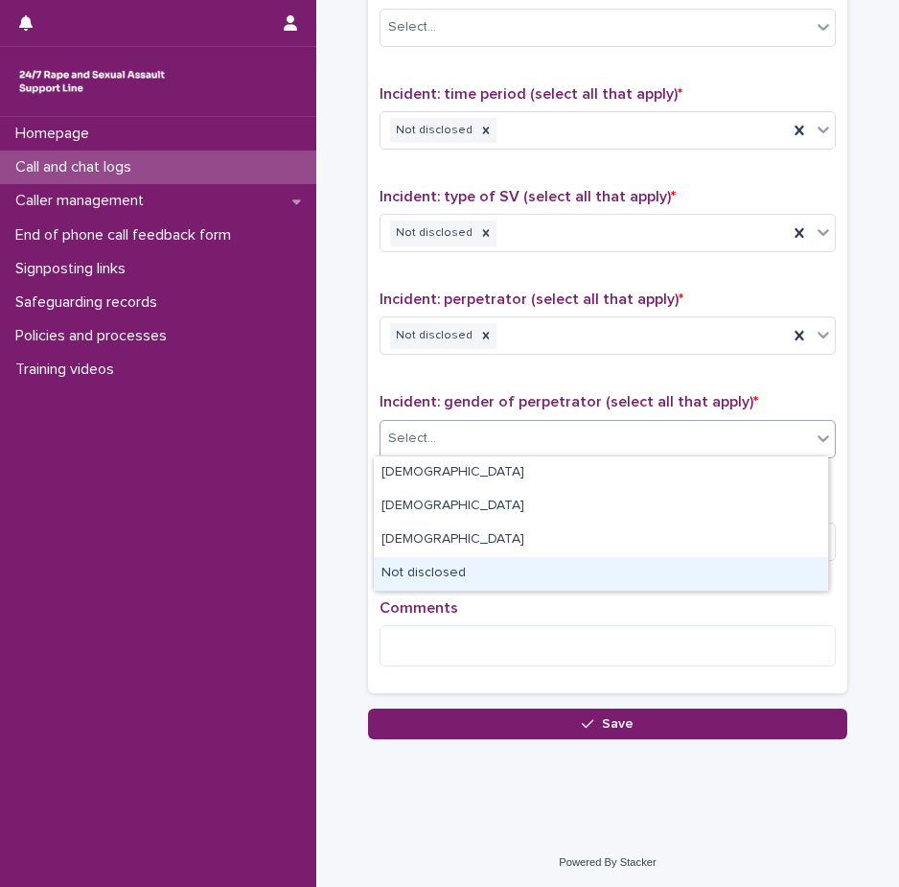
click at [466, 569] on div "Not disclosed" at bounding box center [601, 574] width 454 height 34
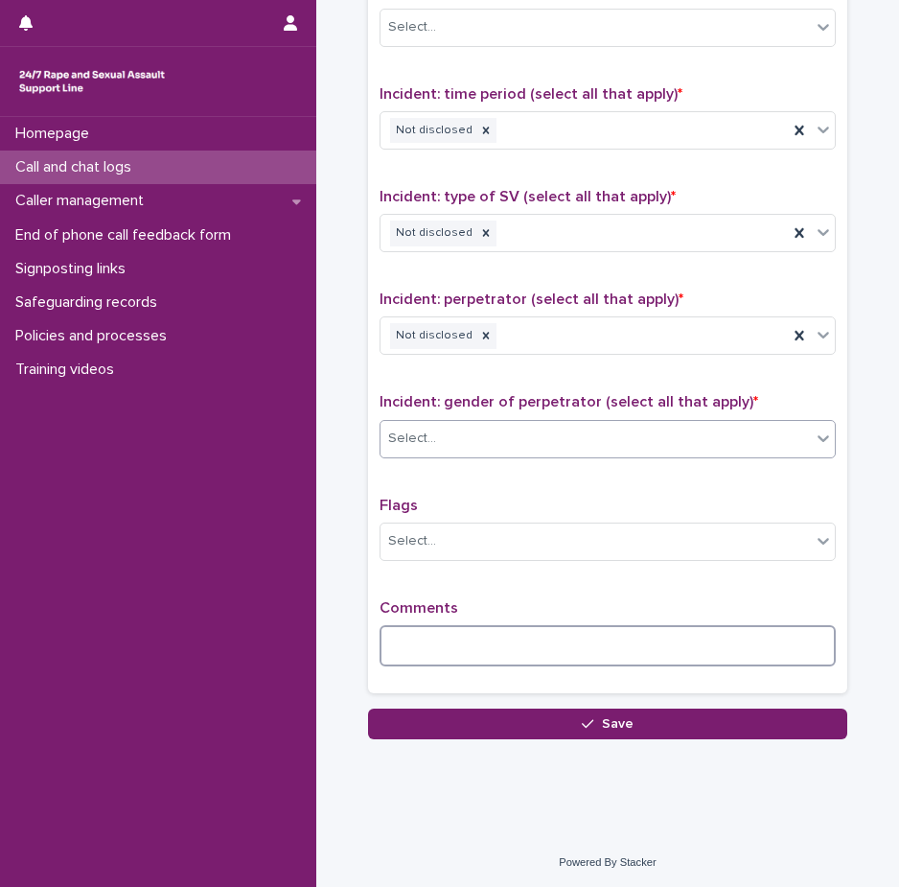
click at [450, 637] on textarea at bounding box center [608, 645] width 456 height 41
type textarea "*"
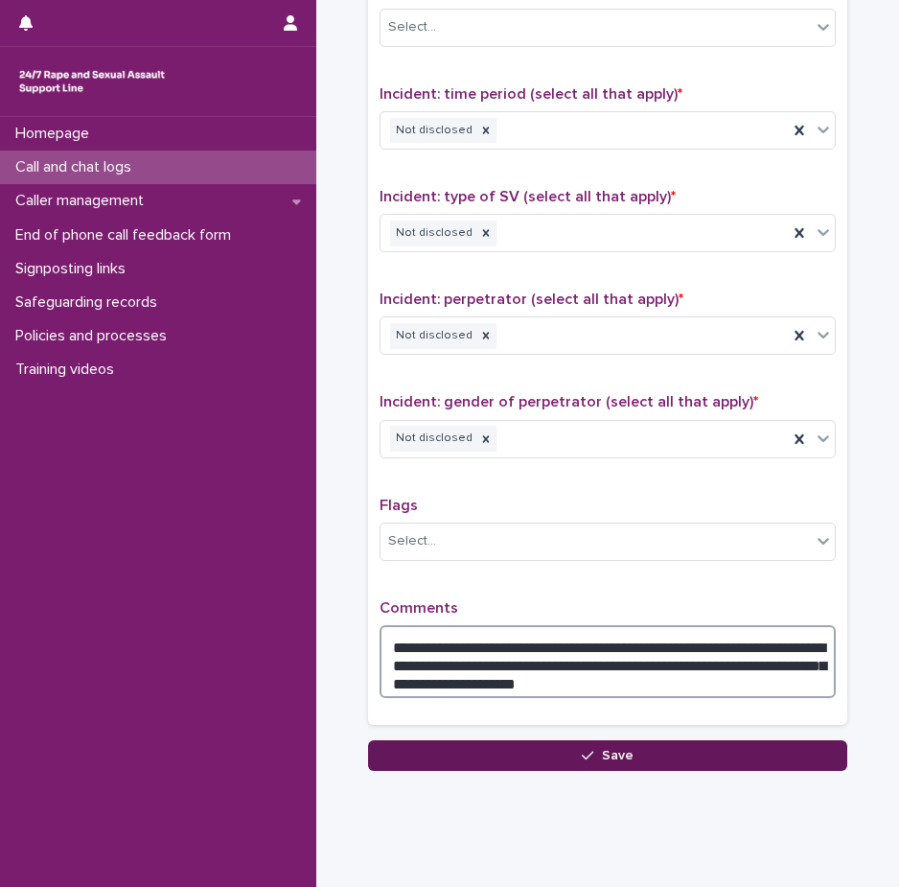
type textarea "**********"
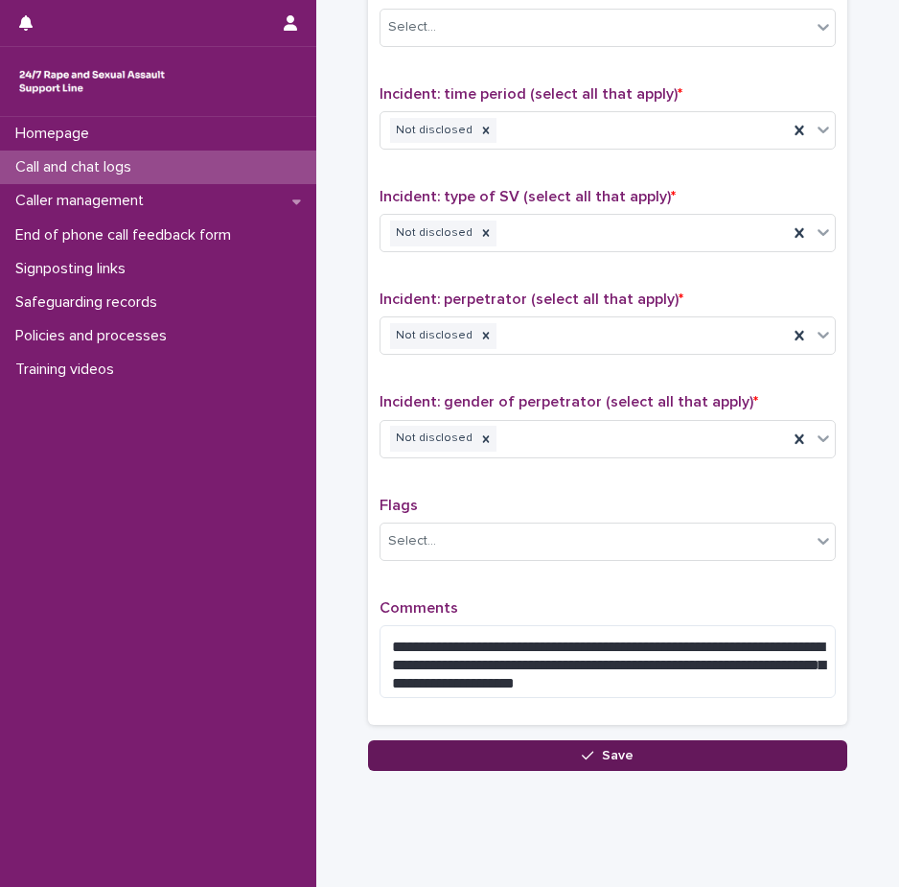
click at [602, 756] on span "Save" at bounding box center [618, 755] width 32 height 13
